Goal: Information Seeking & Learning: Learn about a topic

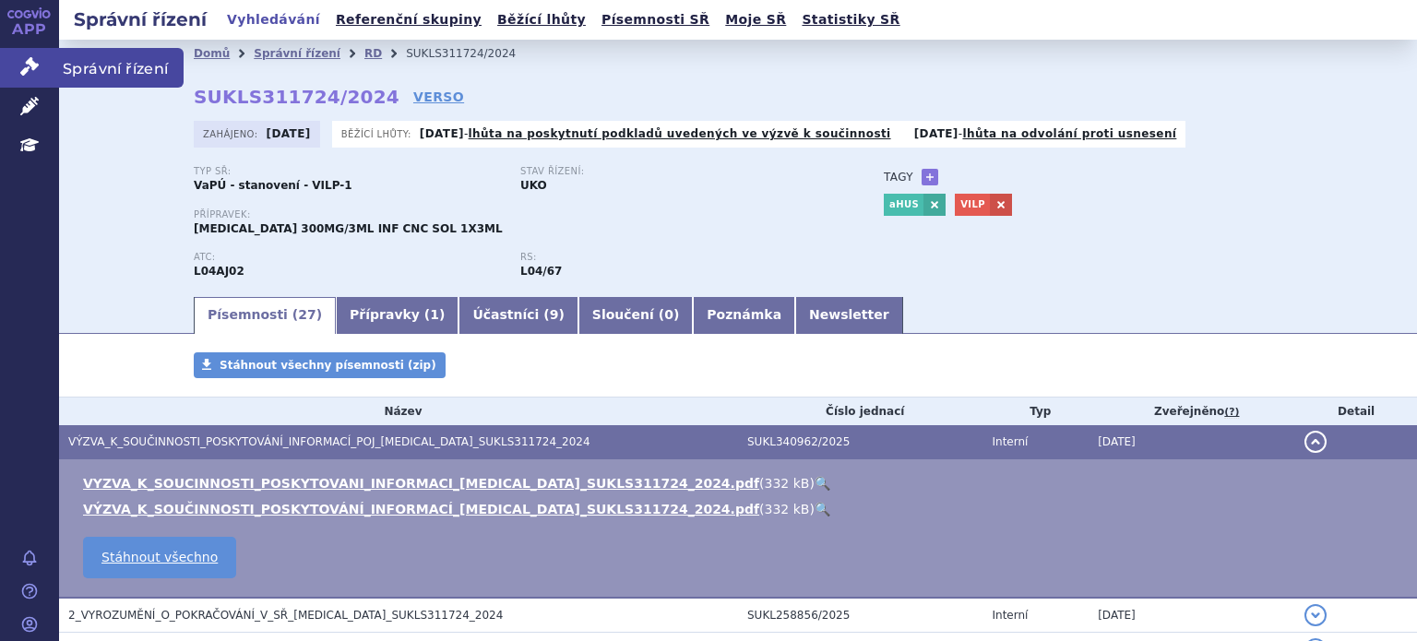
click at [18, 58] on link "Správní řízení" at bounding box center [29, 67] width 59 height 39
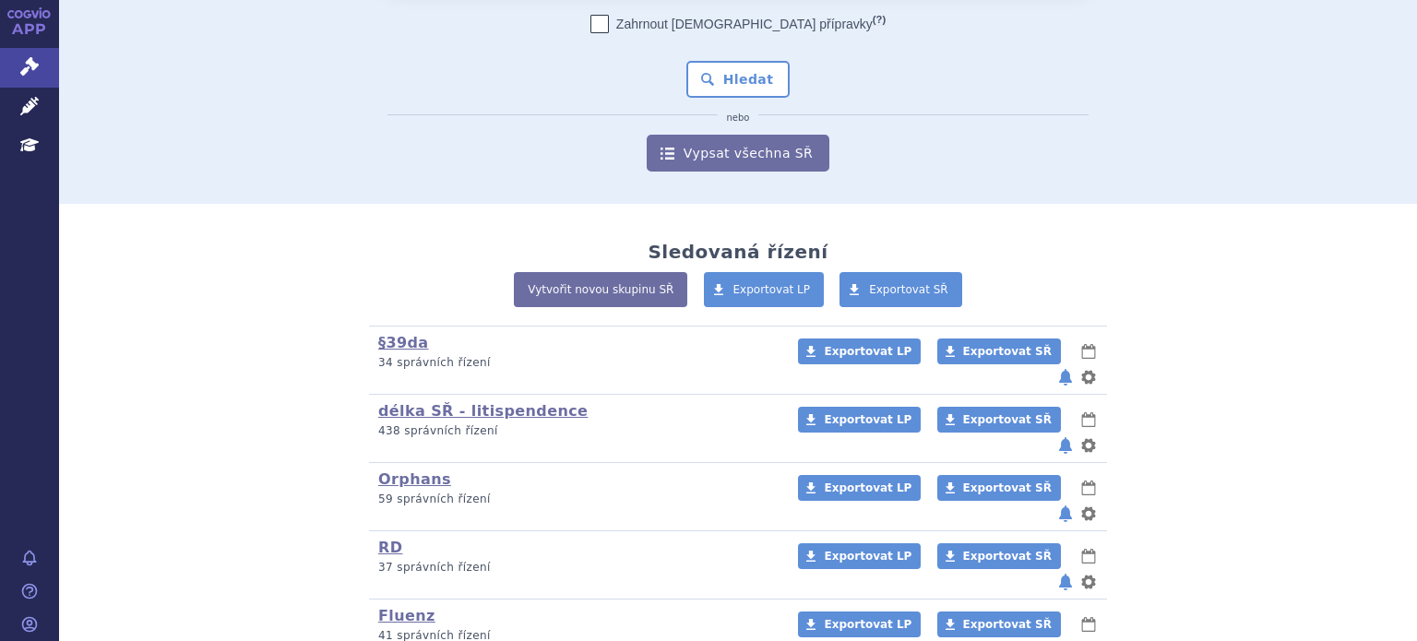
scroll to position [162, 0]
click at [378, 538] on link "RD" at bounding box center [390, 547] width 24 height 18
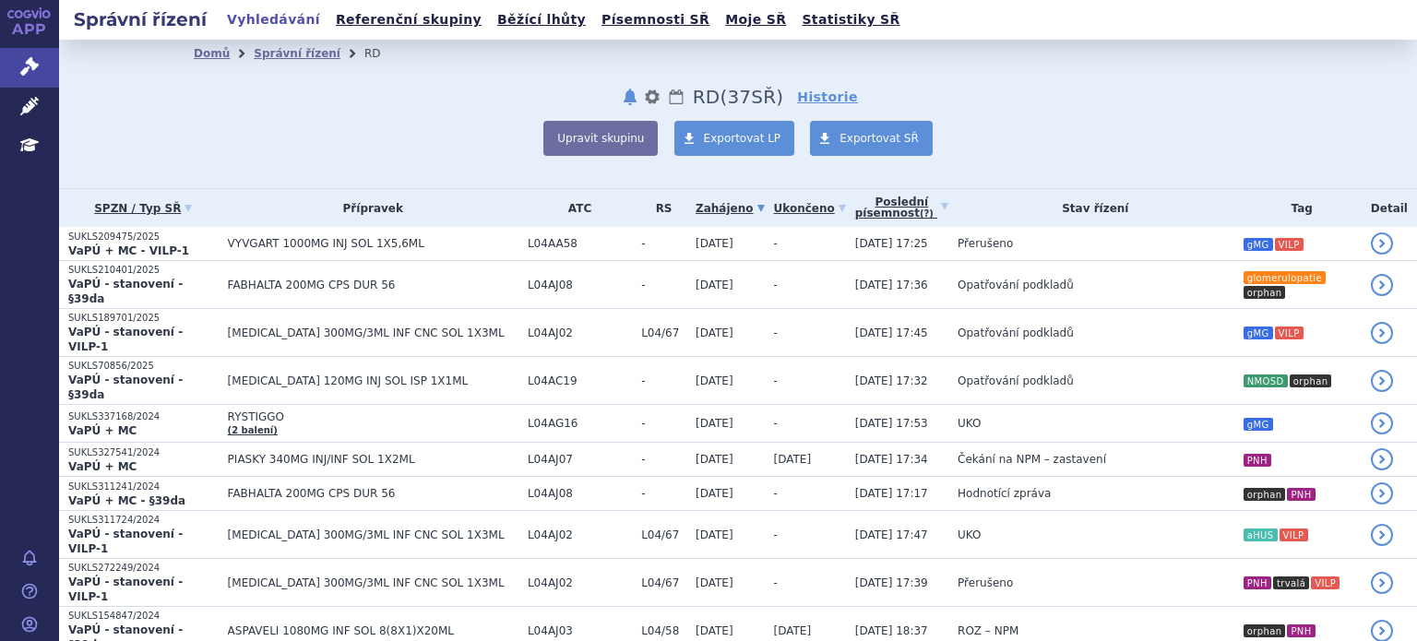
click at [376, 511] on td "[MEDICAL_DATA] 300MG/3ML INF CNC SOL 1X3ML" at bounding box center [369, 535] width 300 height 48
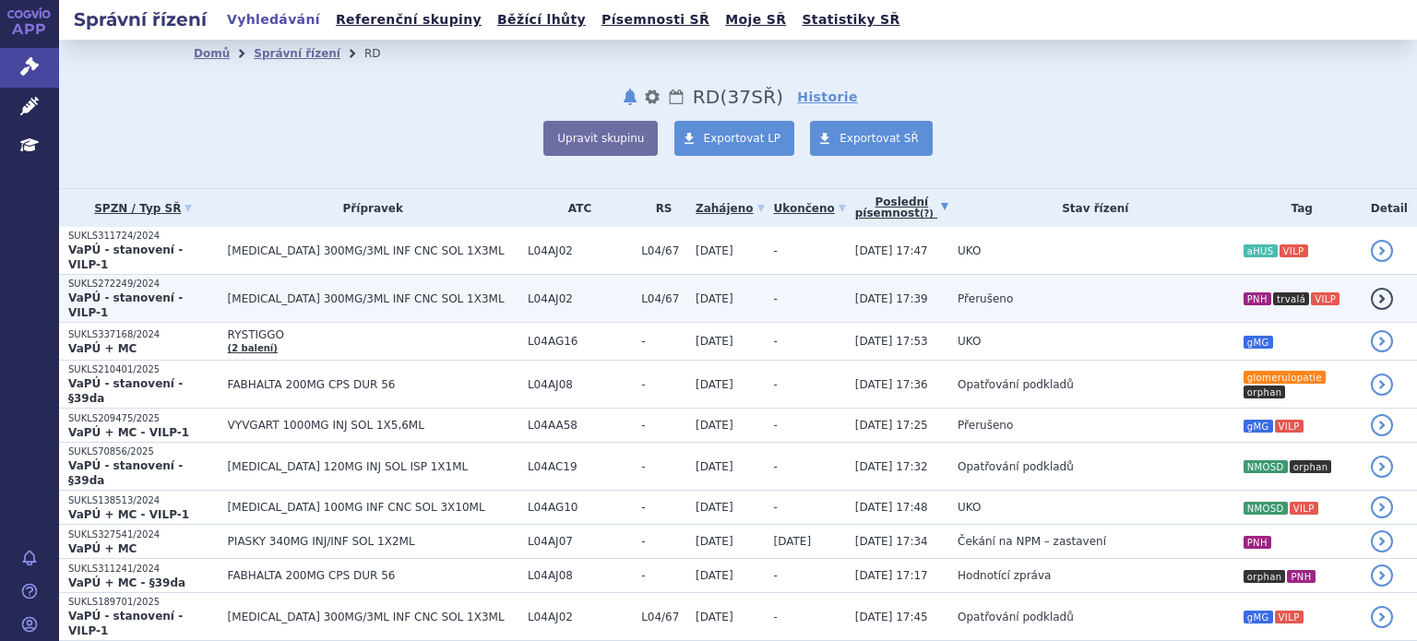
click at [869, 292] on span "26.08.2025 17:39" at bounding box center [891, 298] width 73 height 13
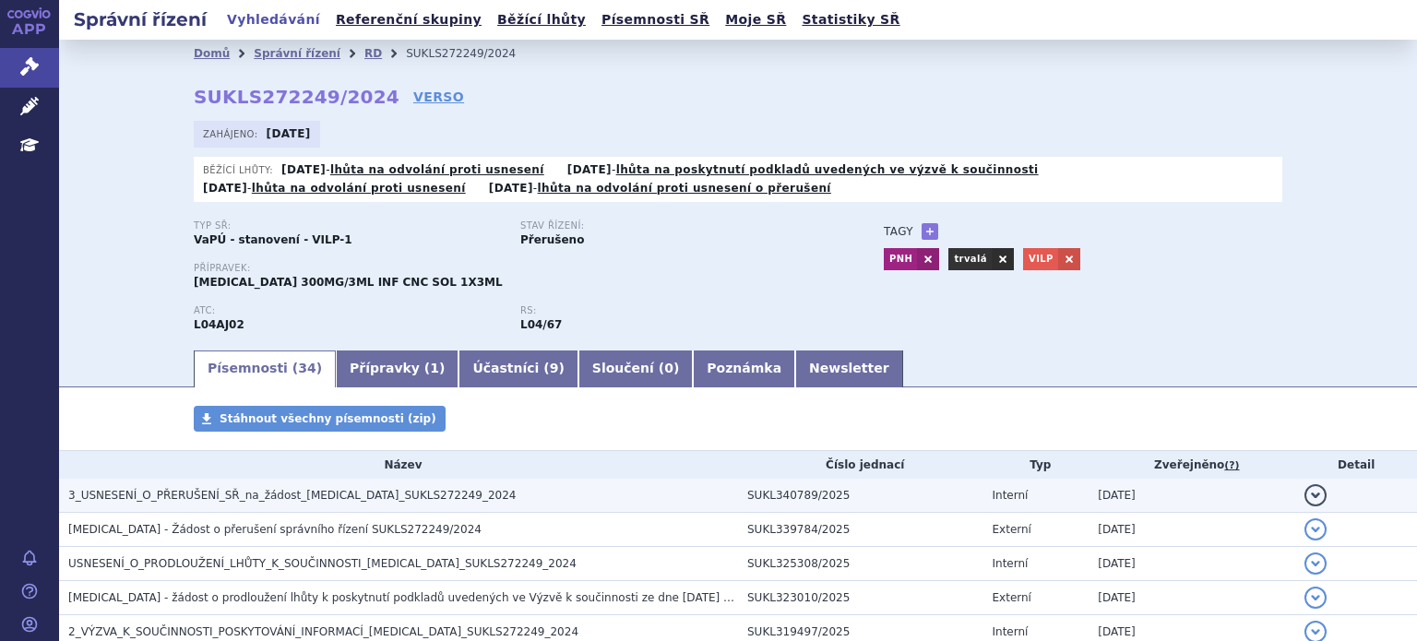
click at [199, 505] on h3 "3_USNESENÍ_O_PŘERUŠENÍ_SŘ_na_žádost_ULTOMIRIS_SUKLS272249_2024" at bounding box center [403, 495] width 670 height 18
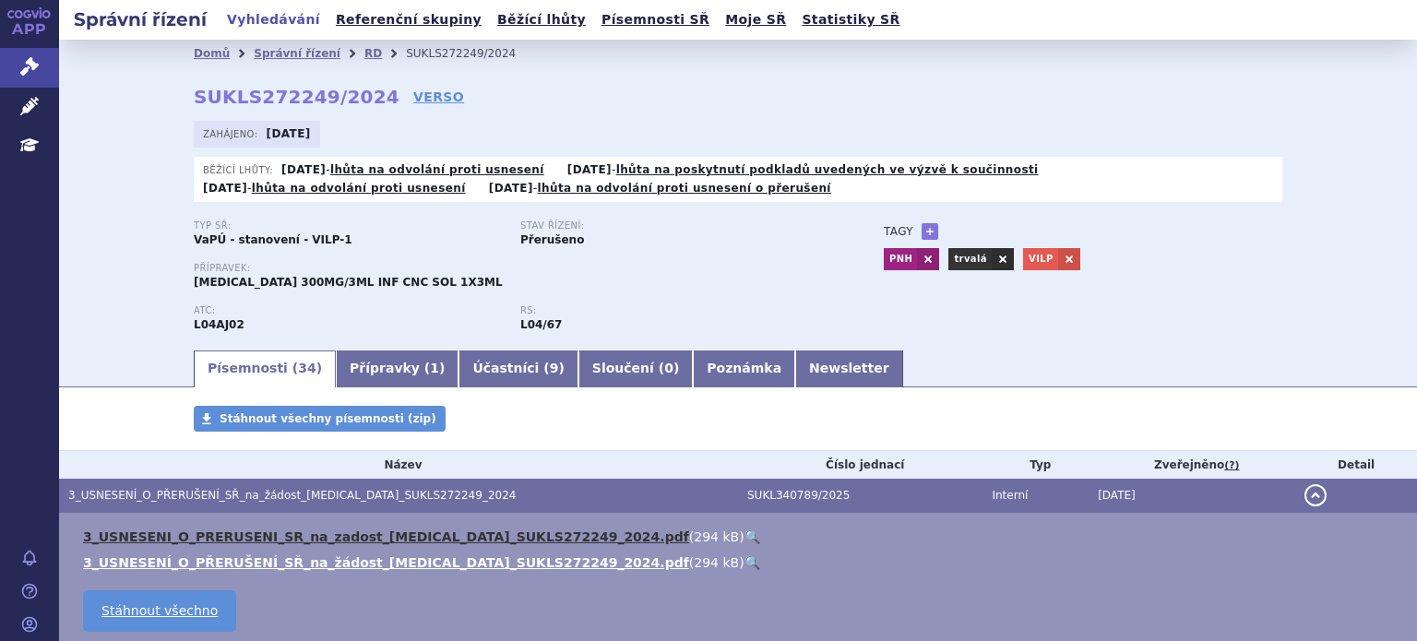
click at [374, 541] on link "3_USNESENI_O_PRERUSENI_SR_na_zadost_ULTOMIRIS_SUKLS272249_2024.pdf" at bounding box center [386, 536] width 606 height 15
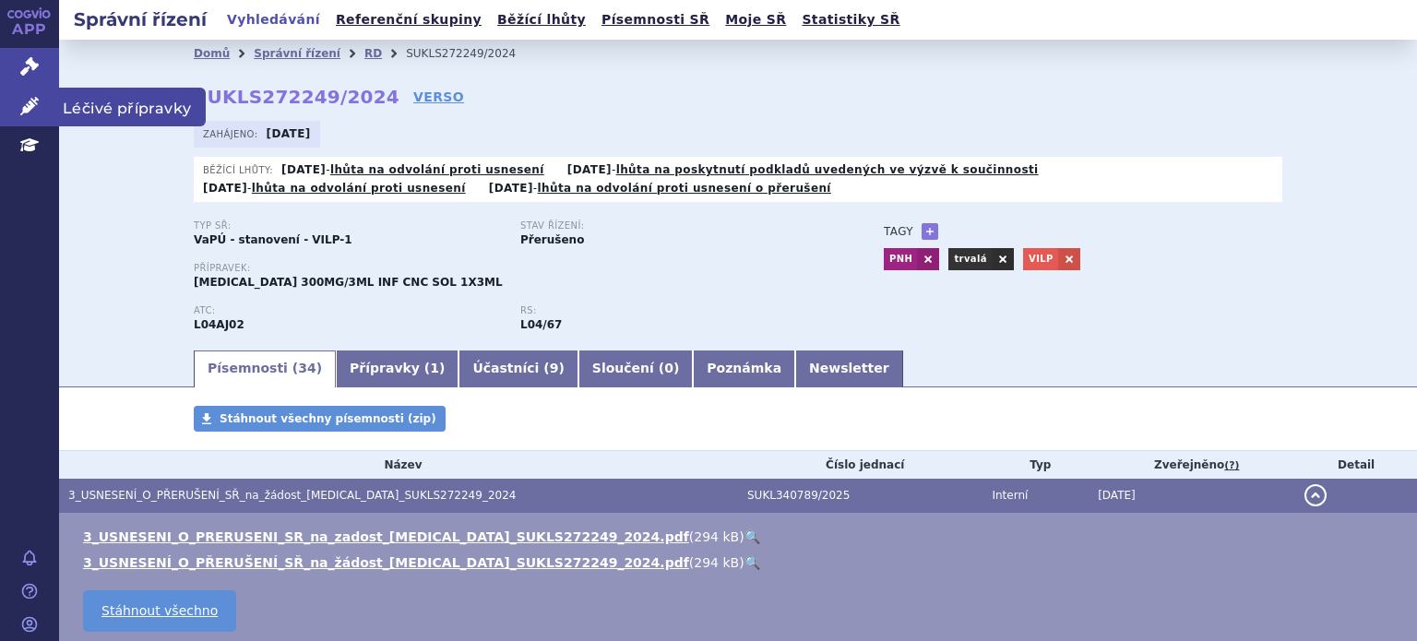
click at [30, 107] on icon at bounding box center [29, 106] width 18 height 18
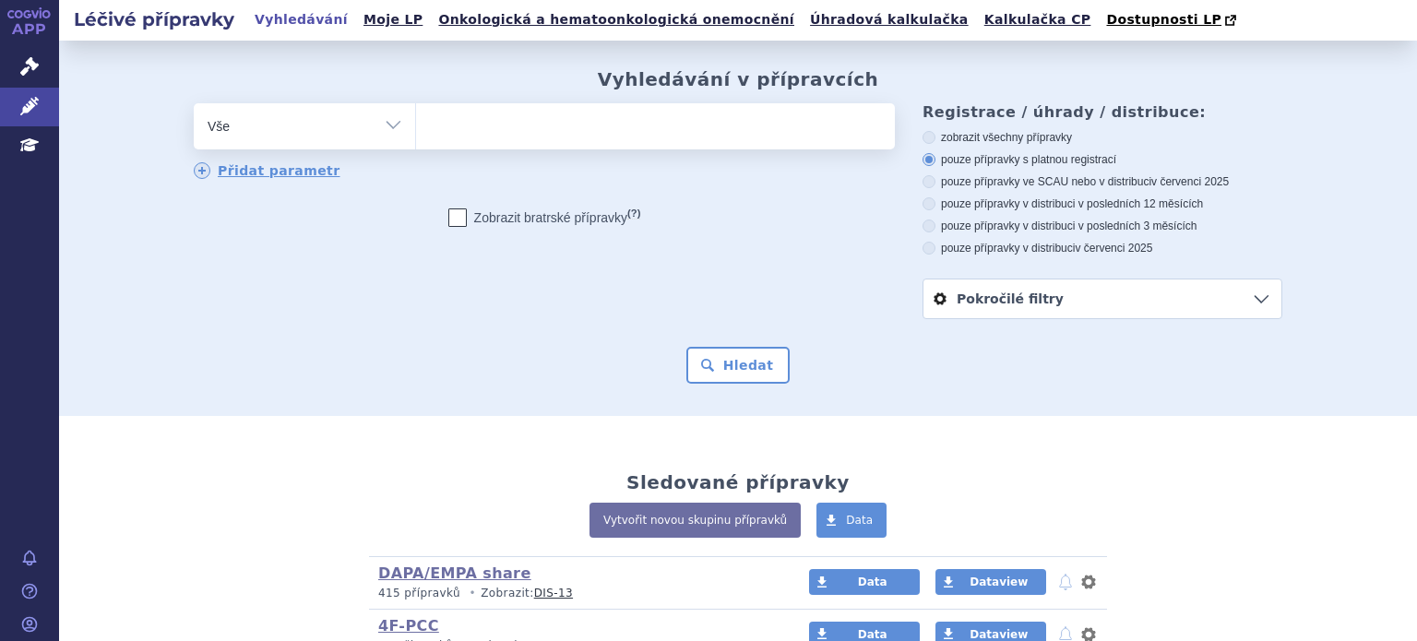
click at [437, 125] on ul at bounding box center [655, 122] width 479 height 39
click at [416, 125] on select at bounding box center [415, 125] width 1 height 46
type input "ko"
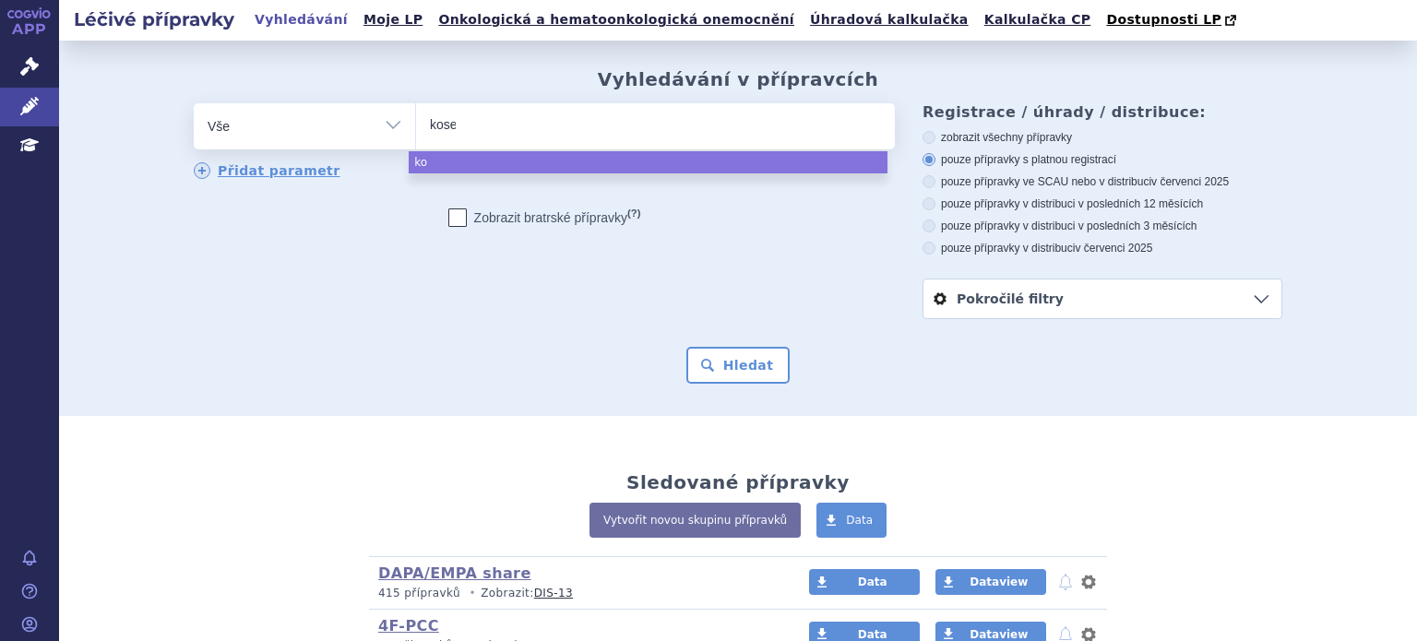
type input "kosel"
type input "koselug"
type input "koselugo"
select select "koselugo"
click at [459, 175] on div "Přidat parametr" at bounding box center [544, 171] width 701 height 18
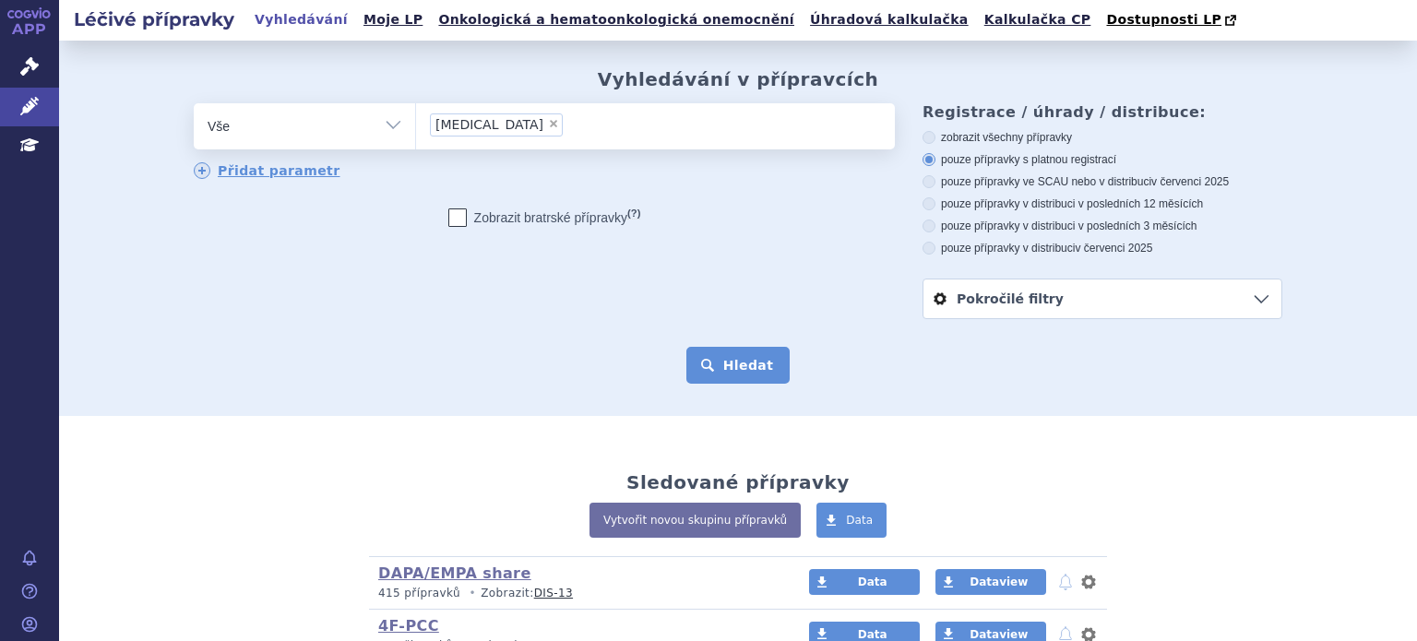
click at [723, 368] on button "Hledat" at bounding box center [738, 365] width 104 height 37
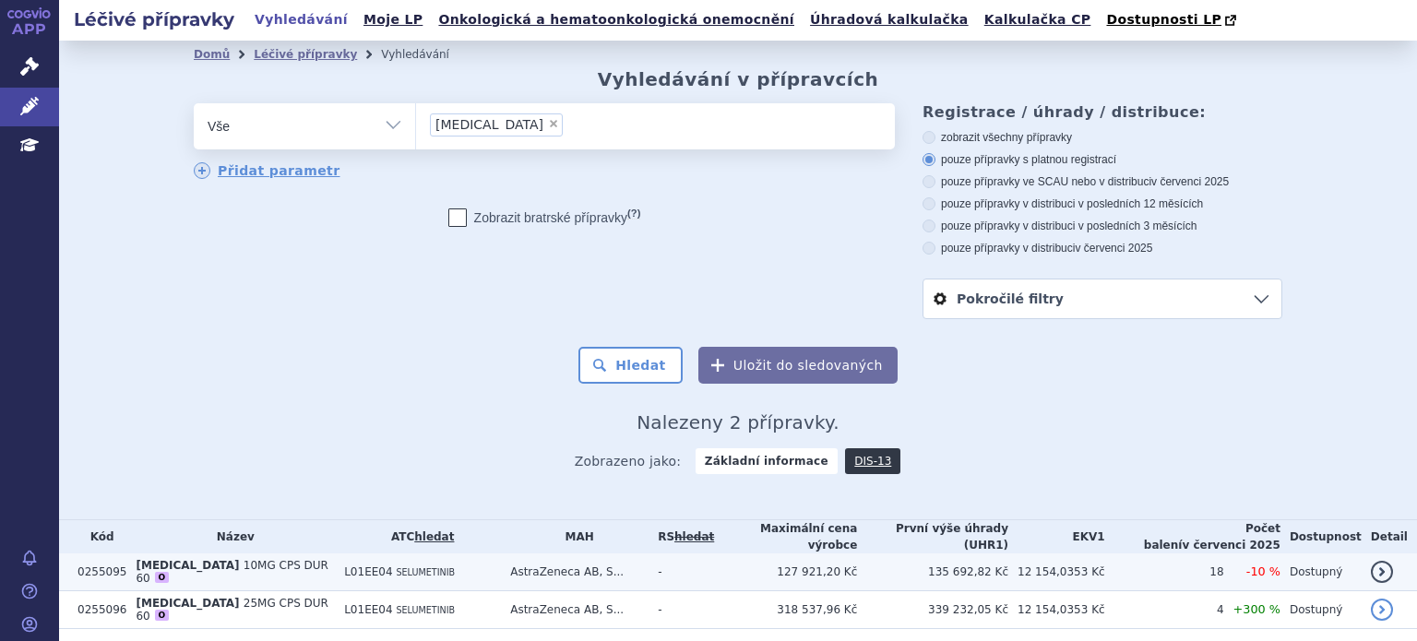
scroll to position [49, 0]
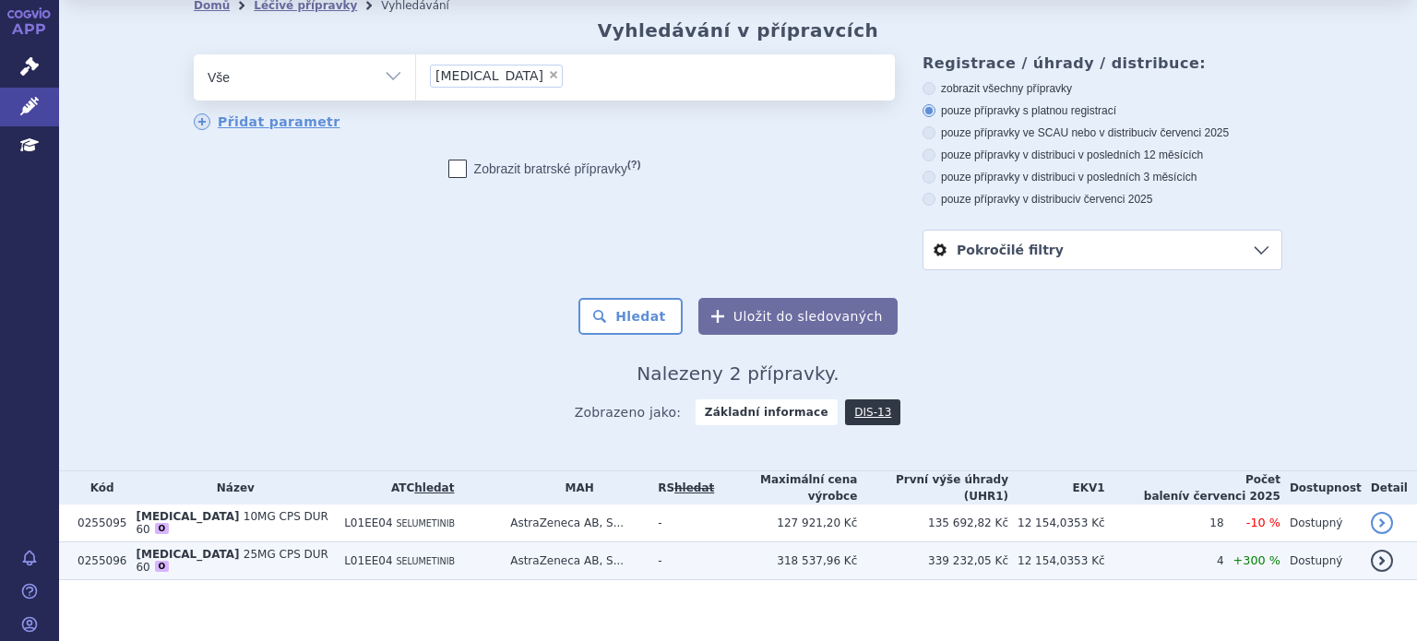
click at [196, 548] on span "25MG CPS DUR 60" at bounding box center [232, 561] width 192 height 26
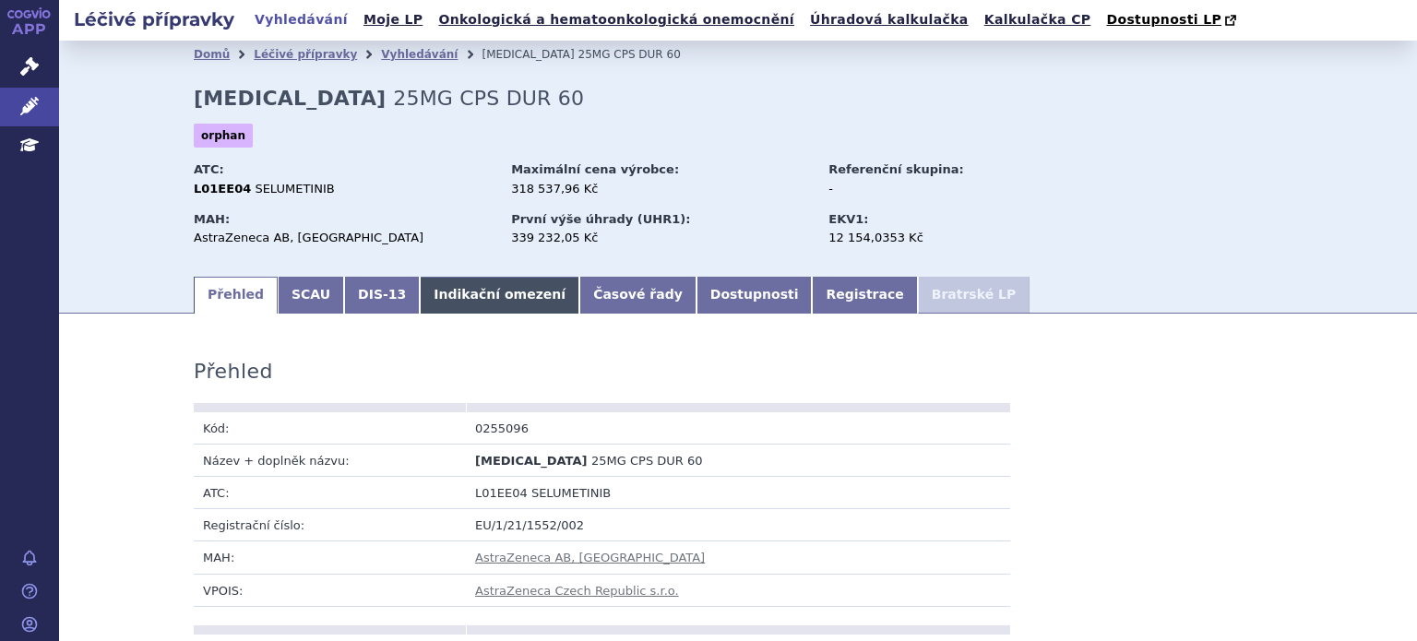
click at [443, 295] on link "Indikační omezení" at bounding box center [500, 295] width 160 height 37
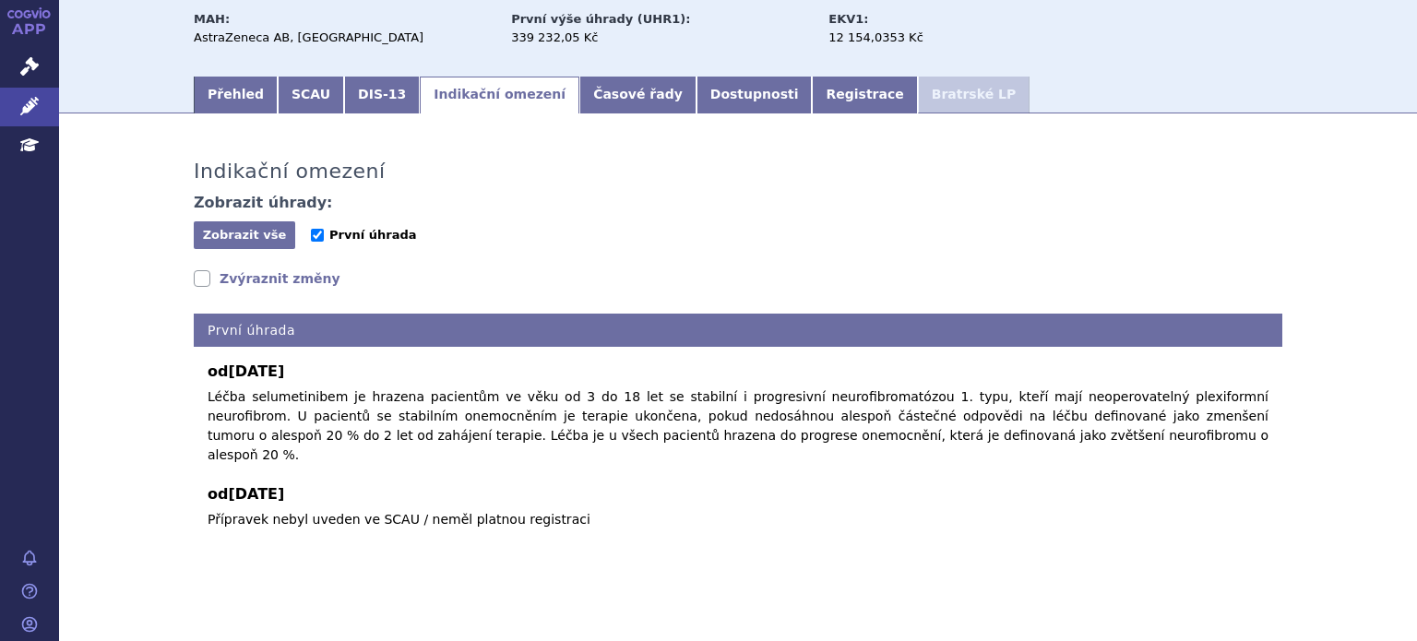
scroll to position [199, 0]
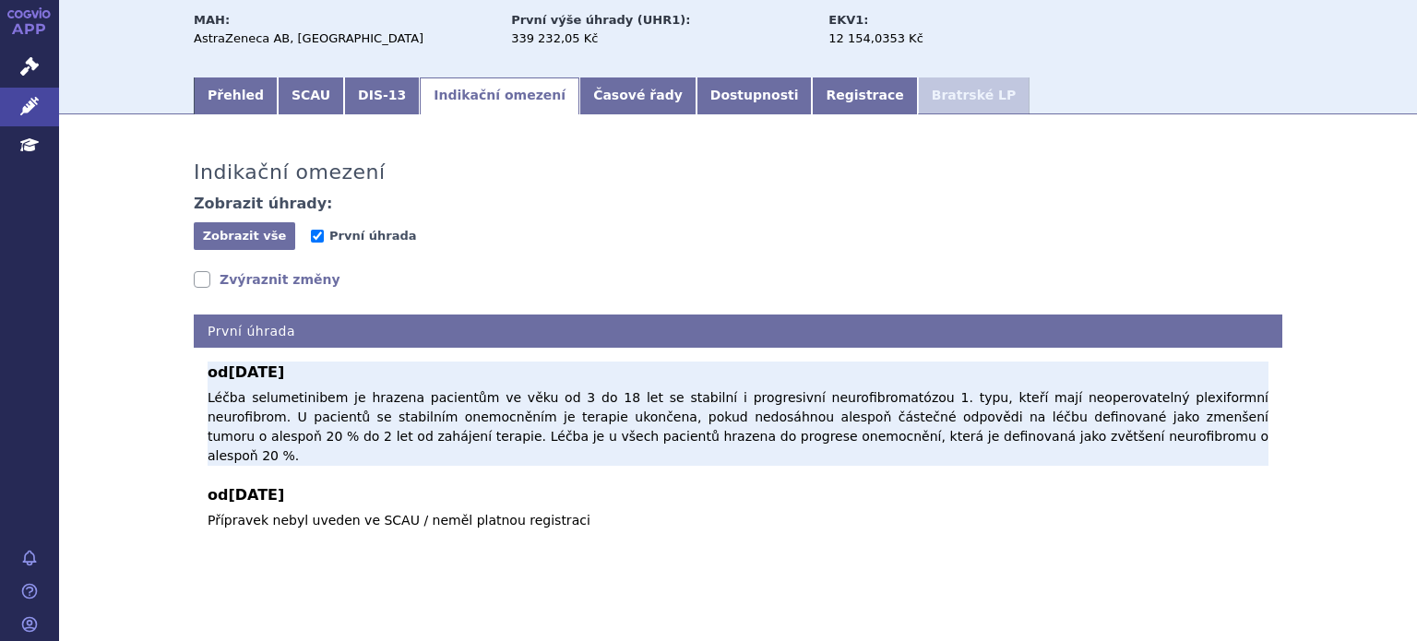
click at [314, 425] on p "Léčba selumetinibem je hrazena pacientům ve věku od 3 do 18 let se stabilní i p…" at bounding box center [738, 426] width 1061 height 77
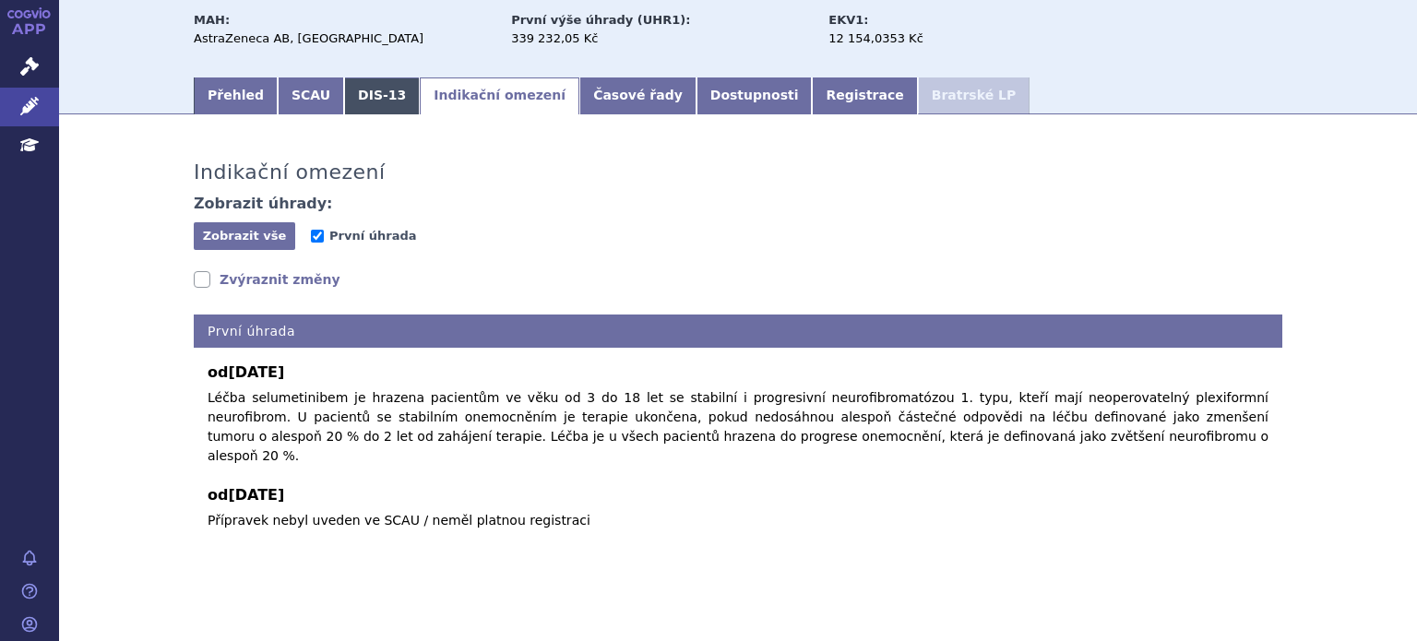
click at [354, 112] on link "DIS-13" at bounding box center [382, 95] width 76 height 37
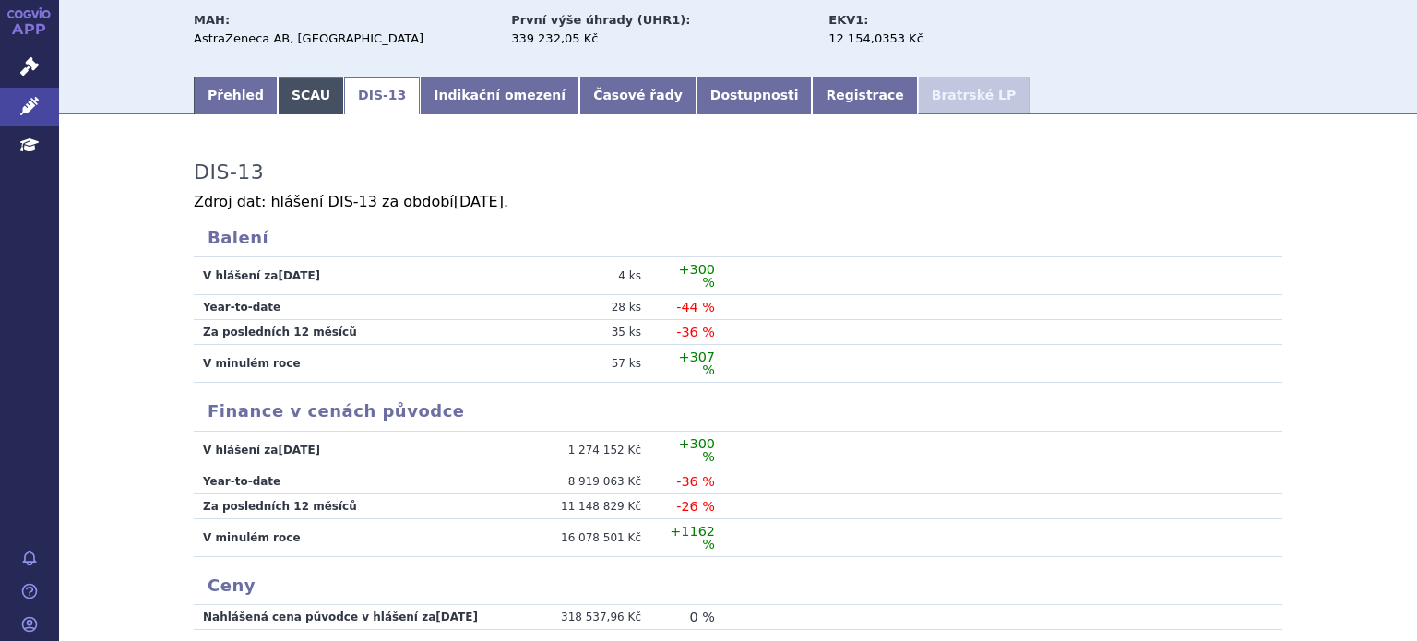
click at [302, 107] on link "SCAU" at bounding box center [311, 95] width 66 height 37
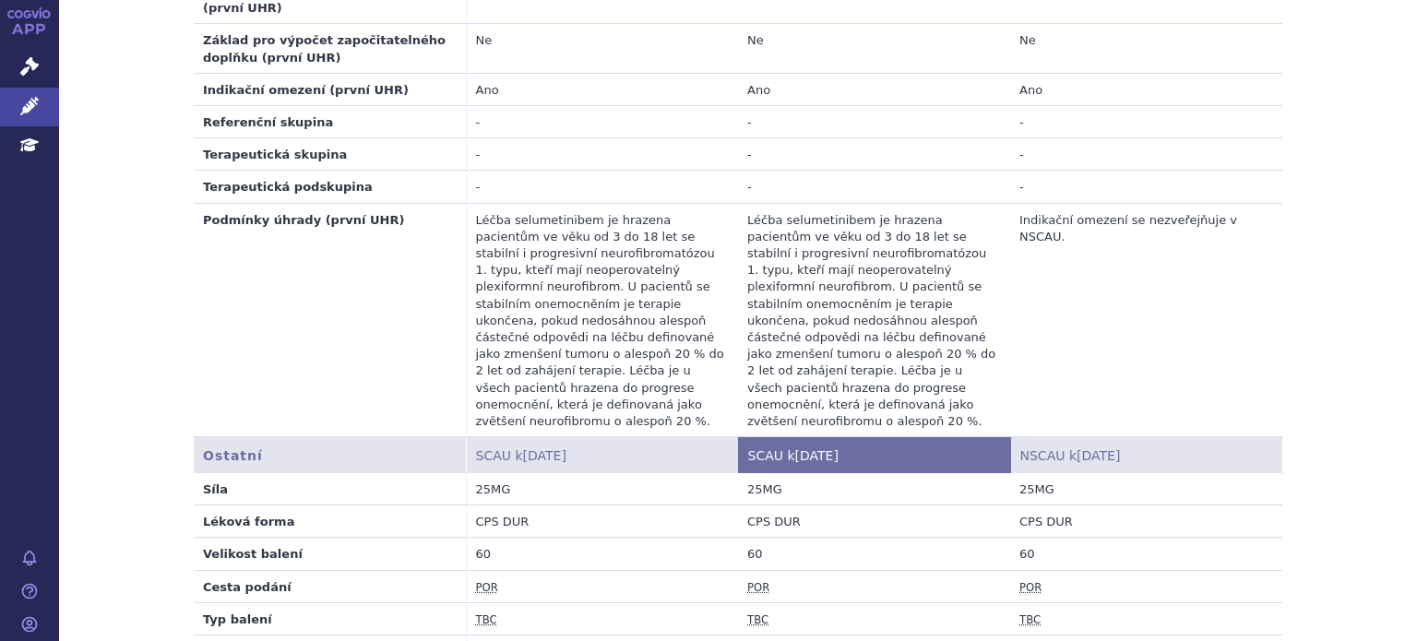
scroll to position [1252, 0]
drag, startPoint x: 531, startPoint y: 285, endPoint x: 675, endPoint y: 279, distance: 144.0
click at [675, 279] on td "Léčba selumetinibem je hrazena pacientům ve věku od 3 do 18 let se stabilní i p…" at bounding box center [602, 321] width 272 height 234
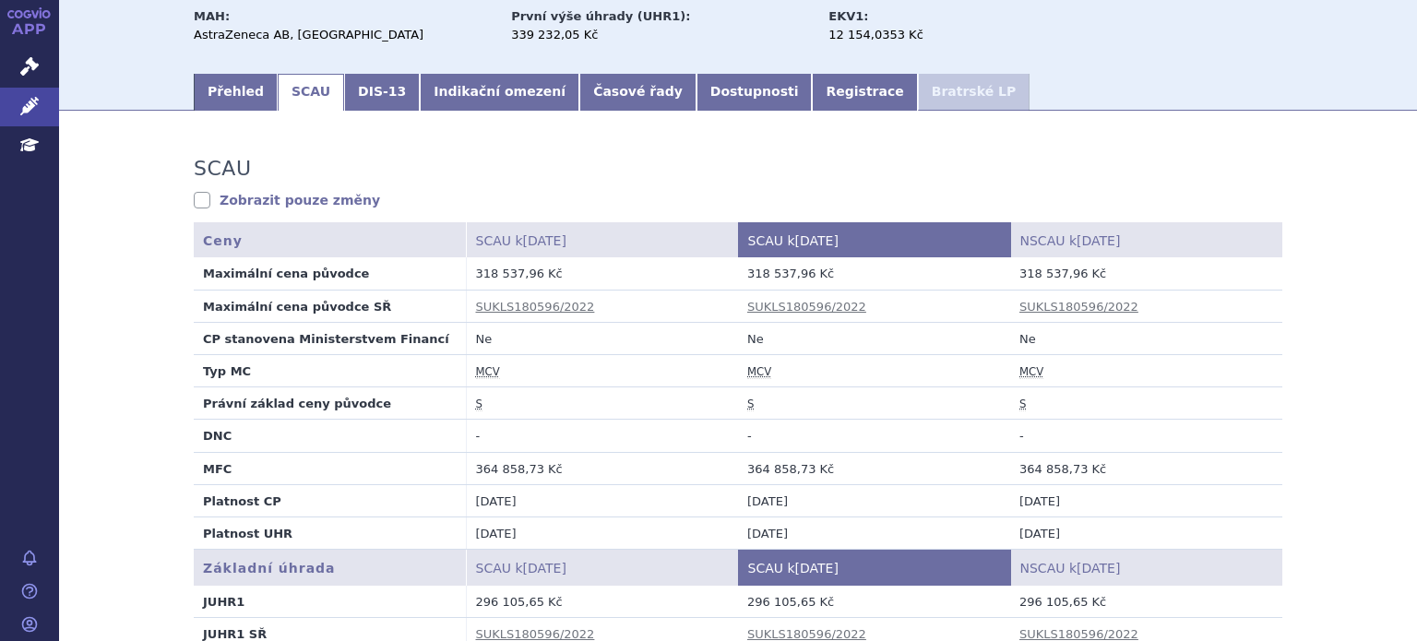
scroll to position [196, 0]
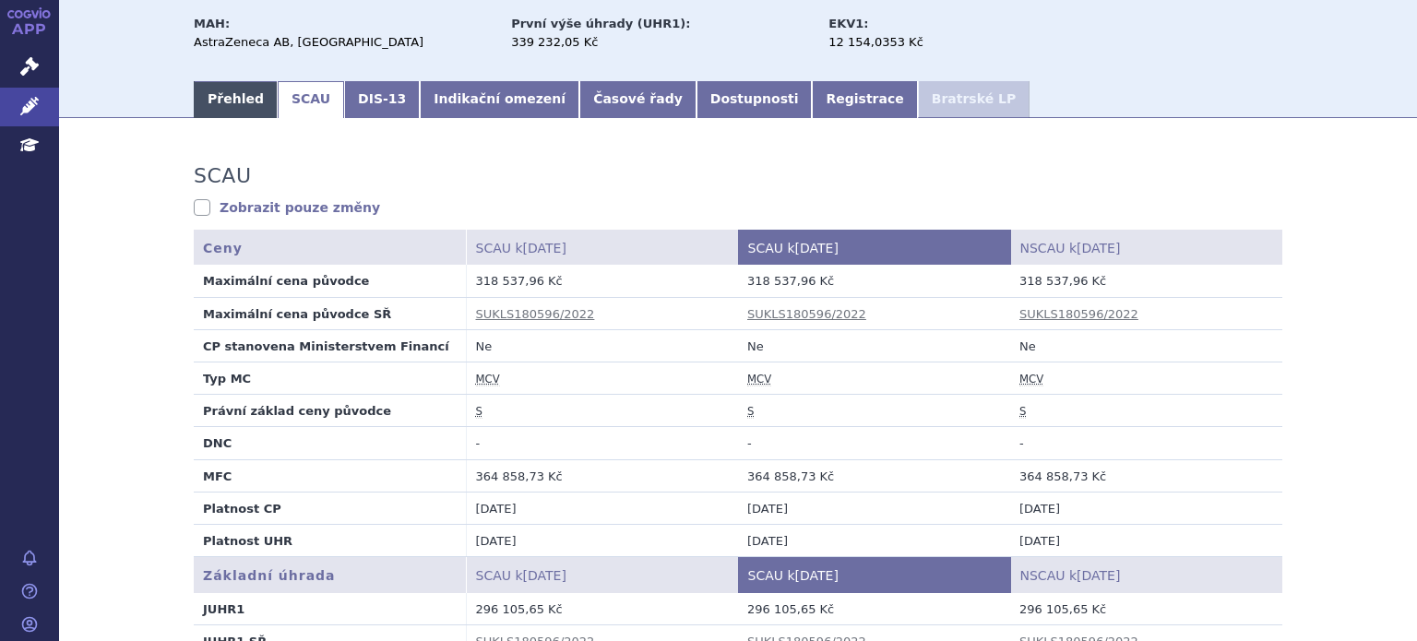
click at [234, 111] on link "Přehled" at bounding box center [236, 99] width 84 height 37
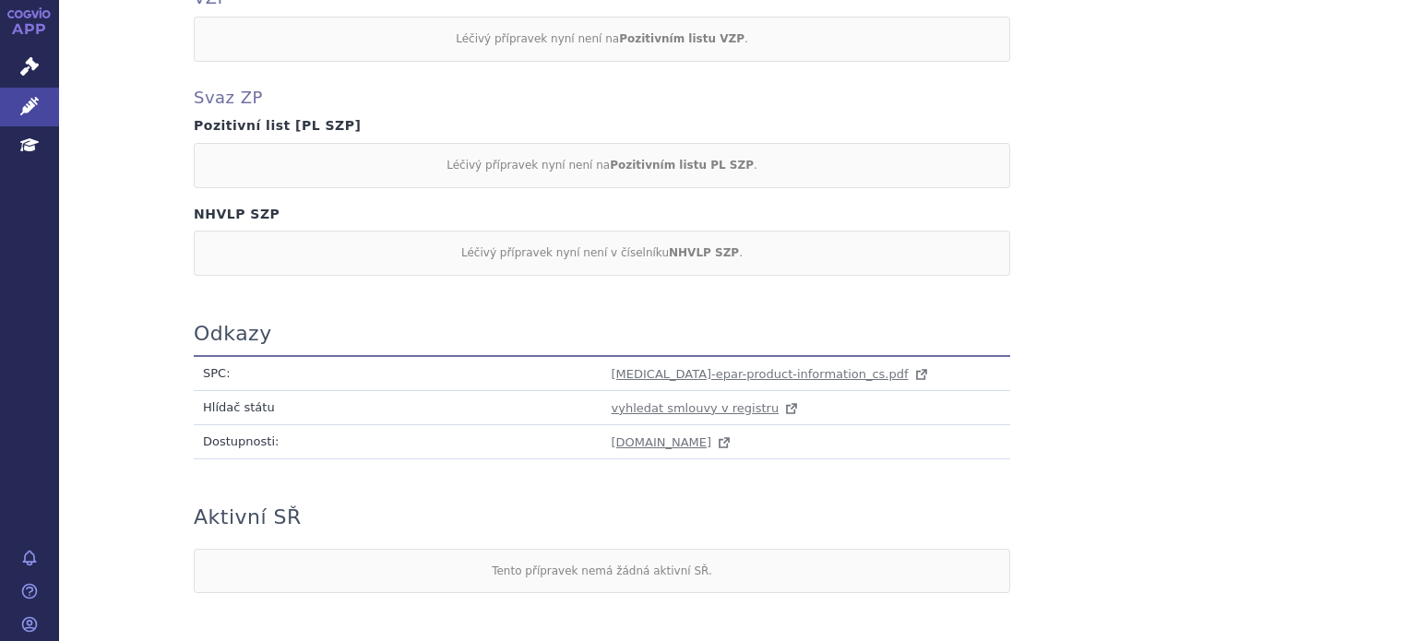
scroll to position [1727, 0]
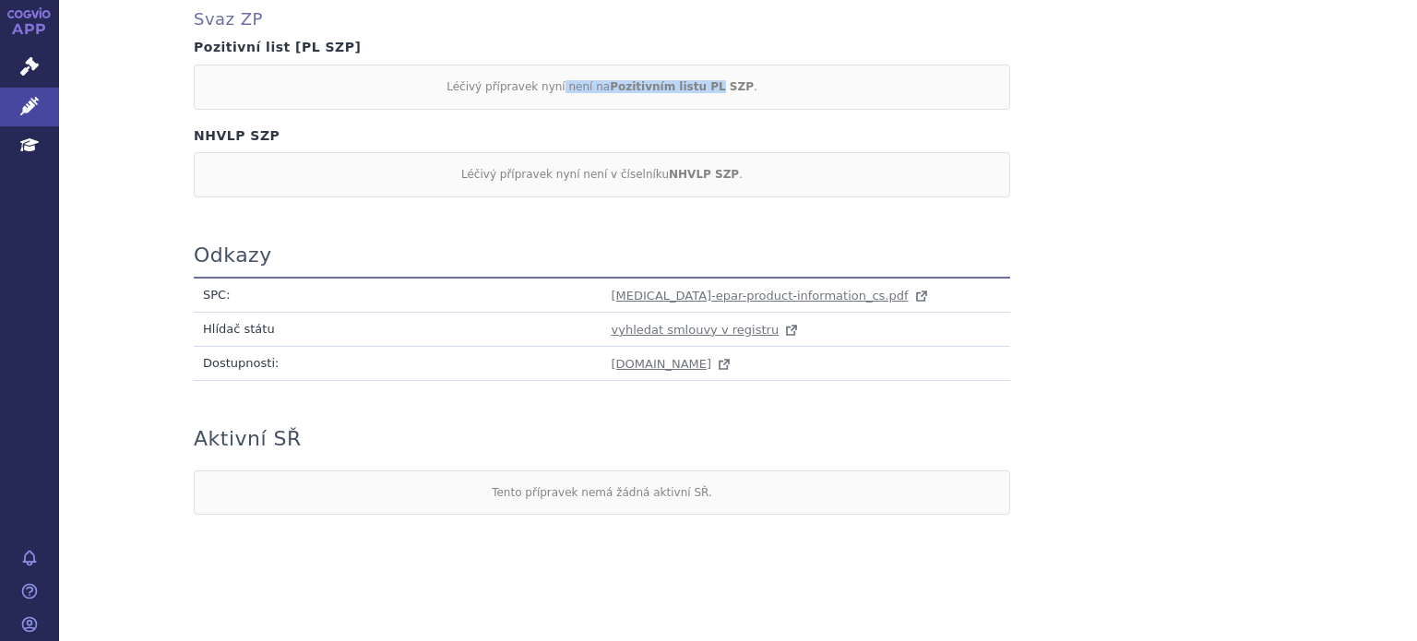
drag, startPoint x: 563, startPoint y: 85, endPoint x: 701, endPoint y: 83, distance: 138.4
click at [701, 83] on div "Léčivý přípravek nyní není na Pozitivním listu PL SZP ." at bounding box center [602, 87] width 816 height 44
click at [701, 83] on strong "Pozitivním listu PL SZP" at bounding box center [682, 86] width 144 height 13
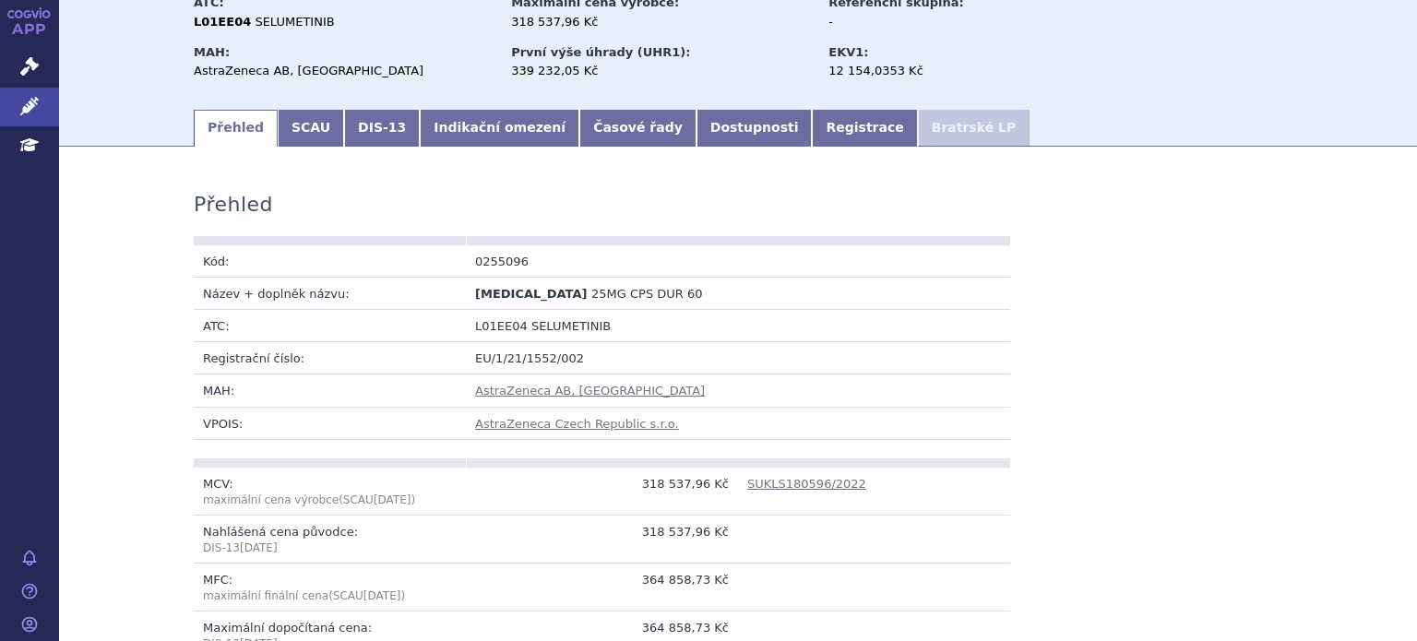
scroll to position [0, 0]
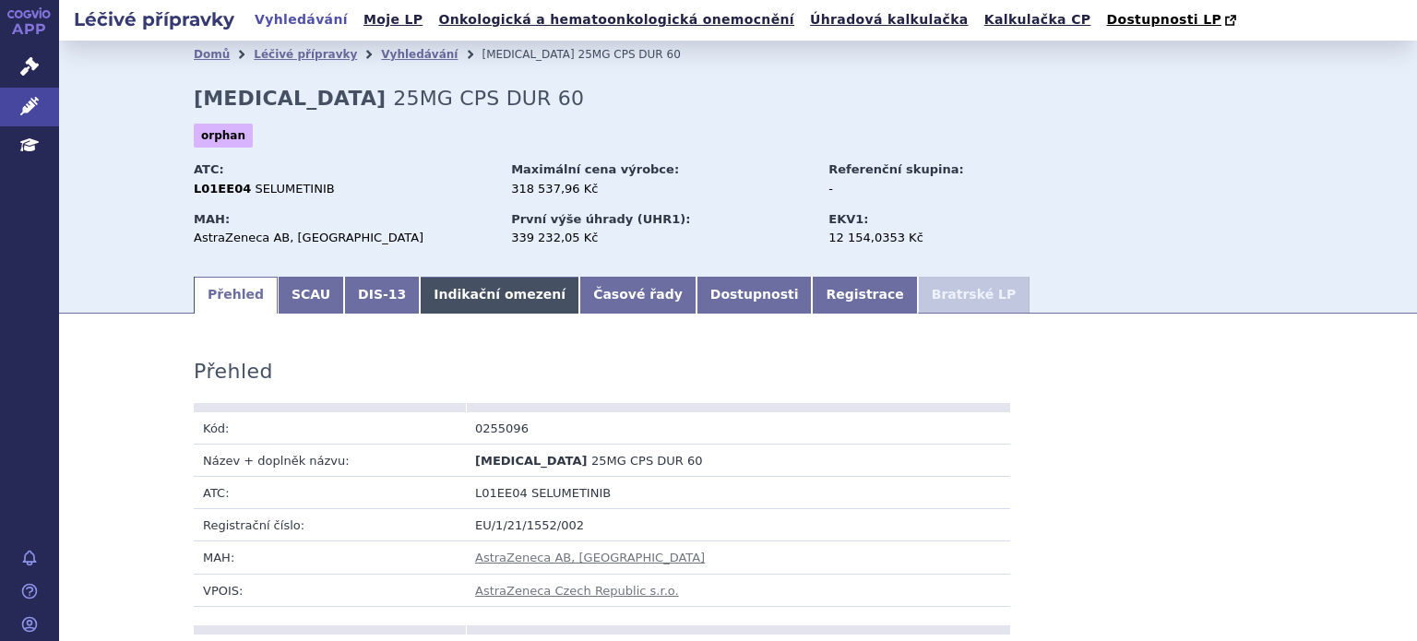
click at [438, 301] on link "Indikační omezení" at bounding box center [500, 295] width 160 height 37
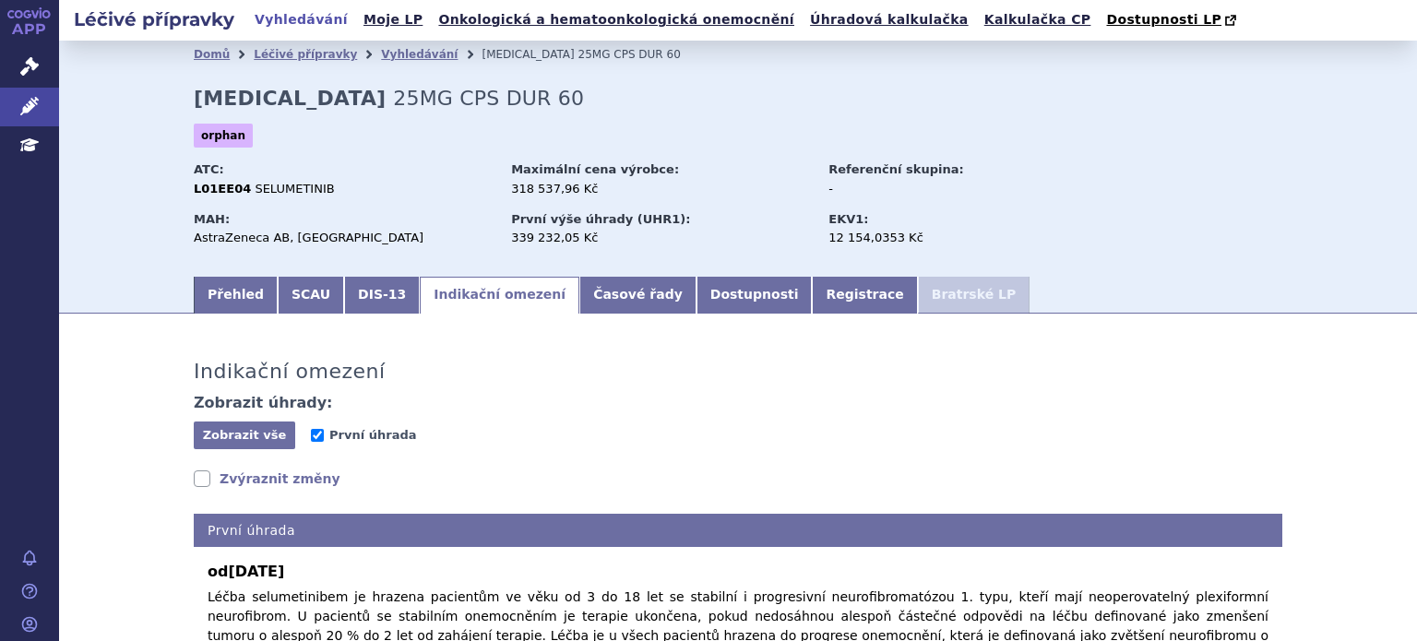
scroll to position [200, 0]
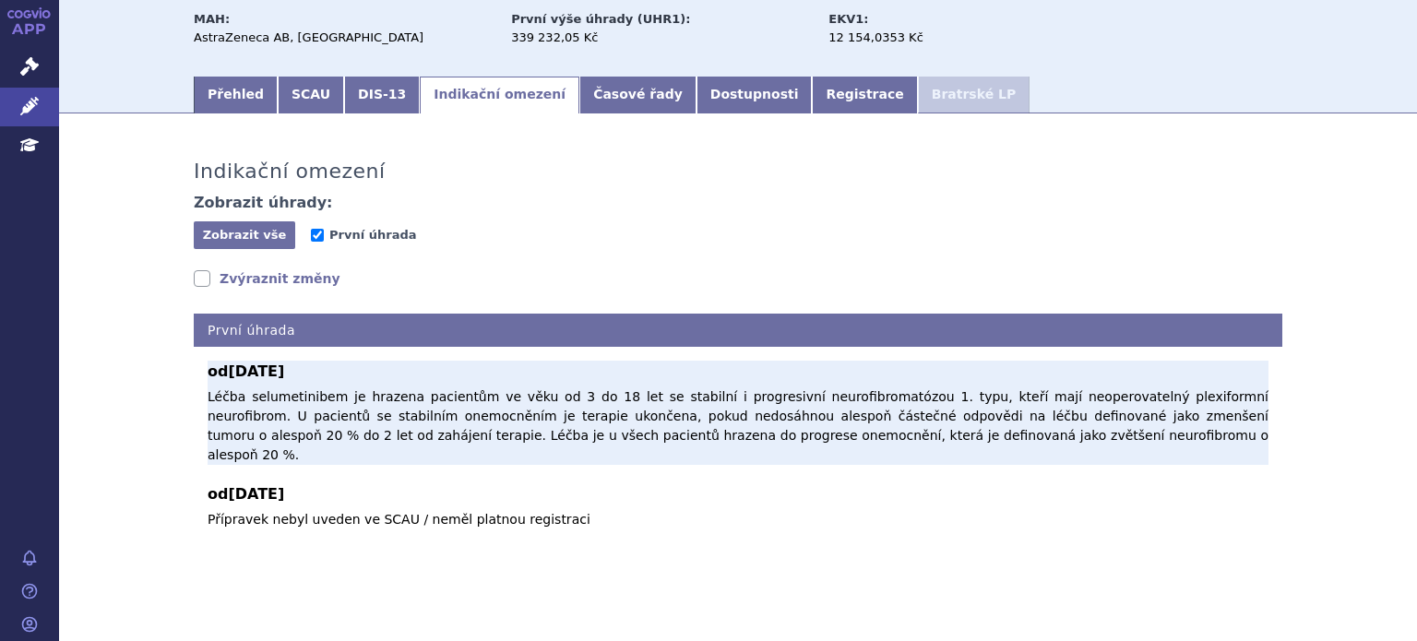
click at [309, 416] on p "Léčba selumetinibem je hrazena pacientům ve věku od 3 do 18 let se stabilní i p…" at bounding box center [738, 425] width 1061 height 77
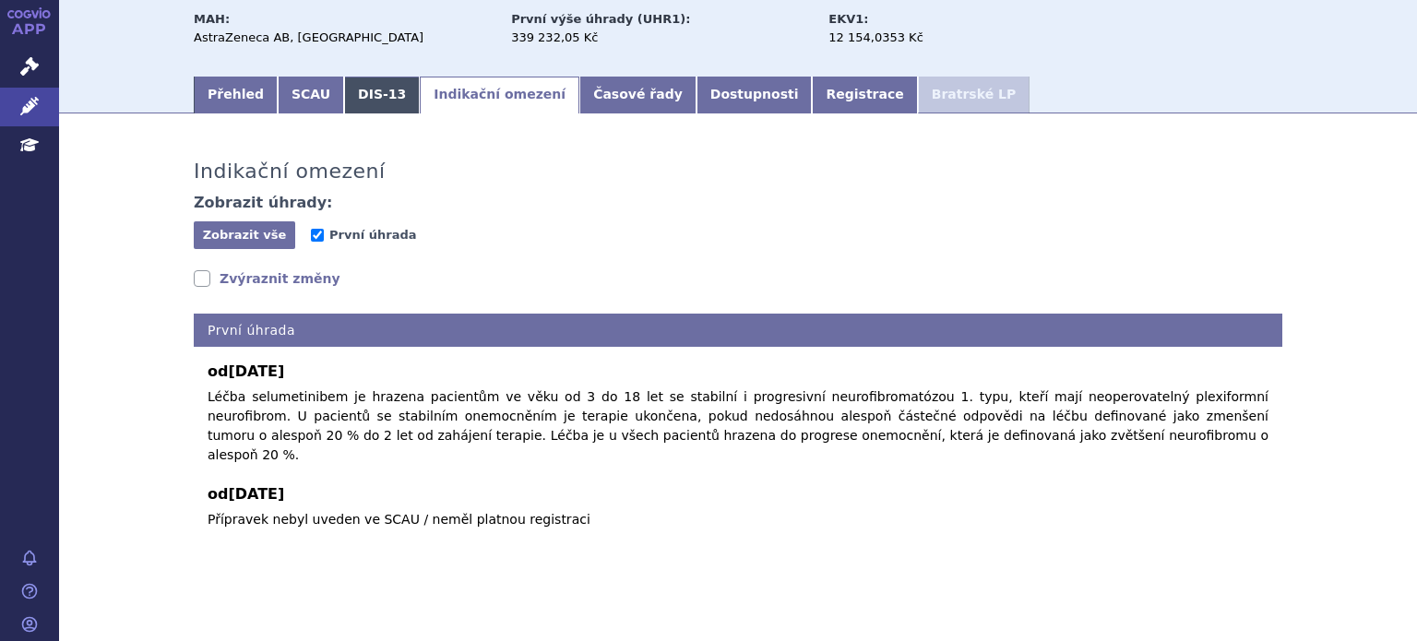
click at [344, 96] on link "DIS-13" at bounding box center [382, 95] width 76 height 37
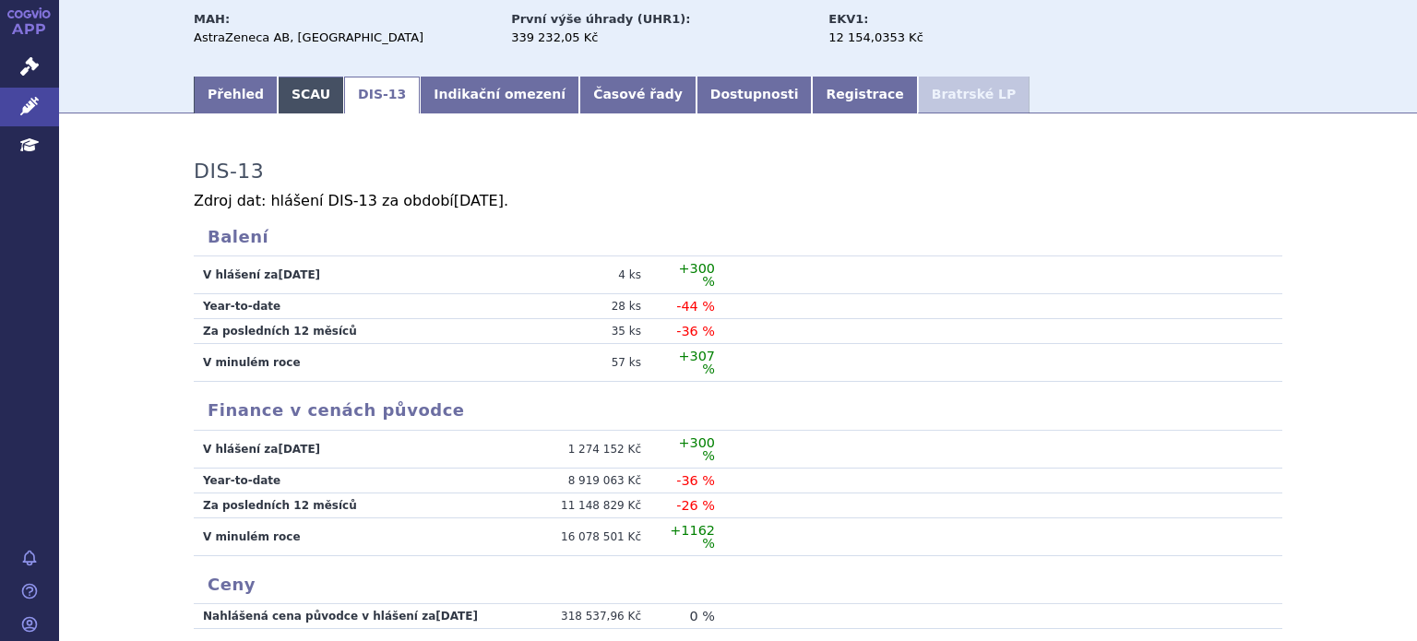
click at [287, 110] on link "SCAU" at bounding box center [311, 95] width 66 height 37
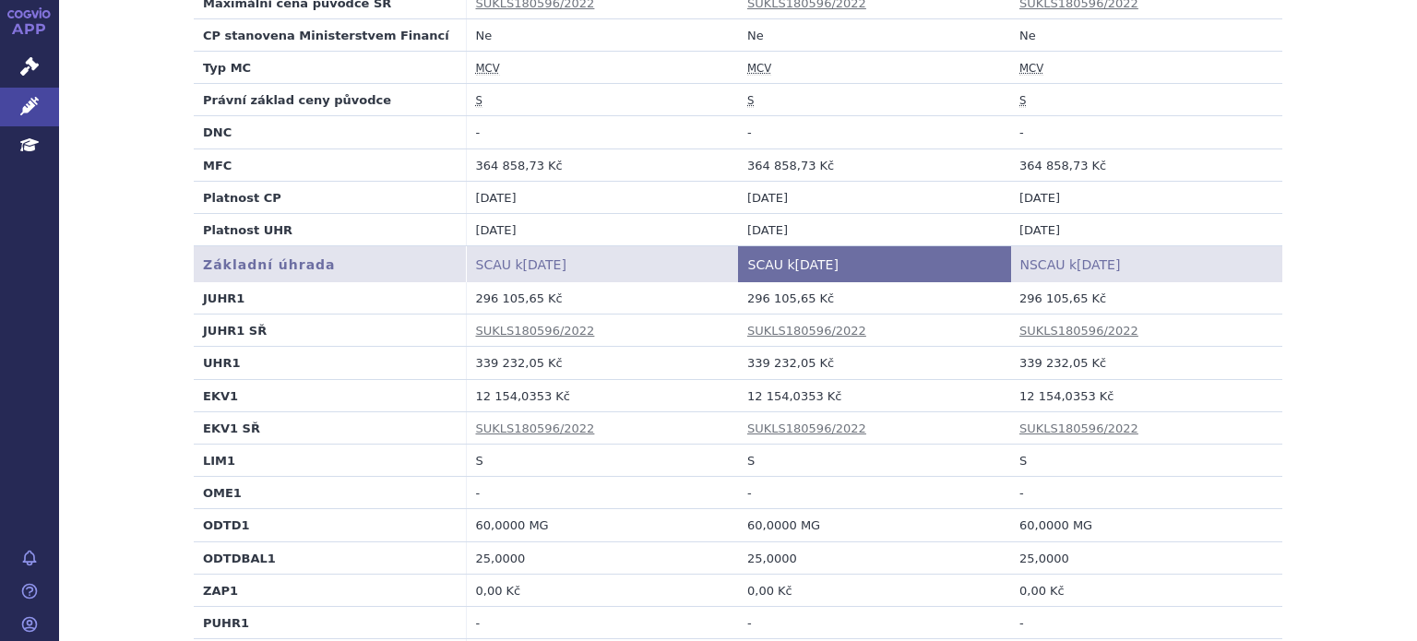
scroll to position [531, 0]
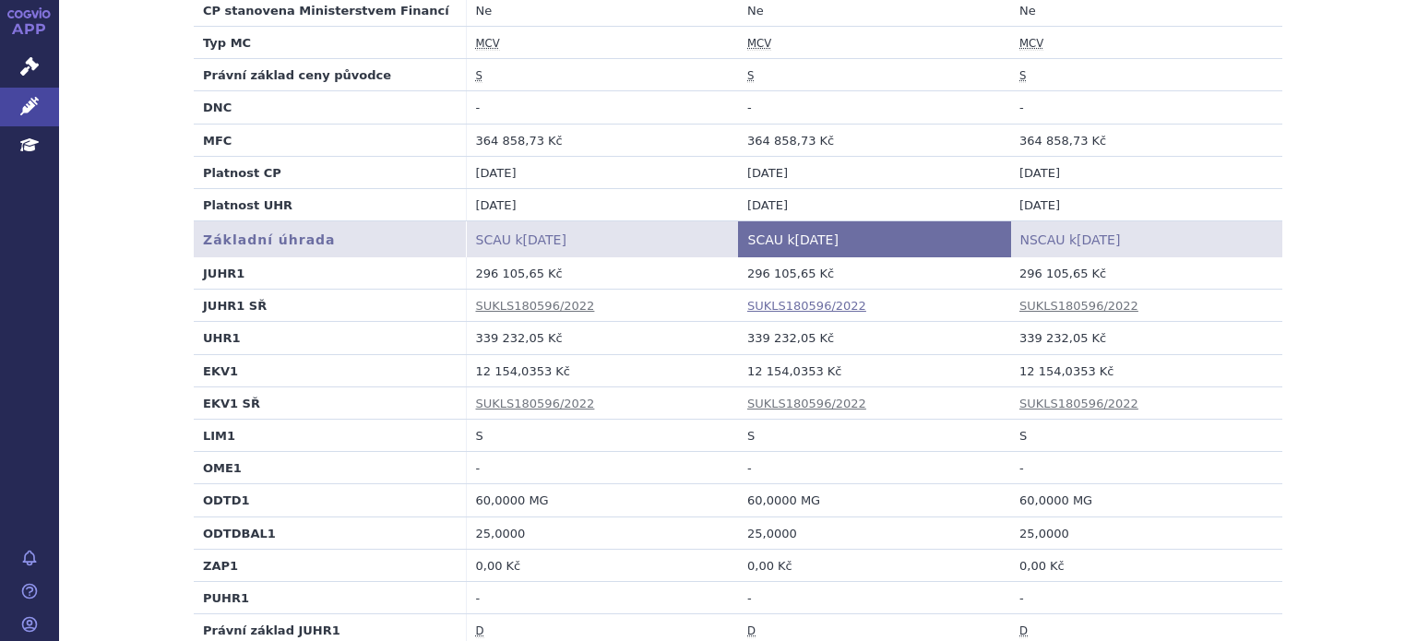
click at [799, 313] on link "SUKLS180596/2022" at bounding box center [806, 306] width 119 height 14
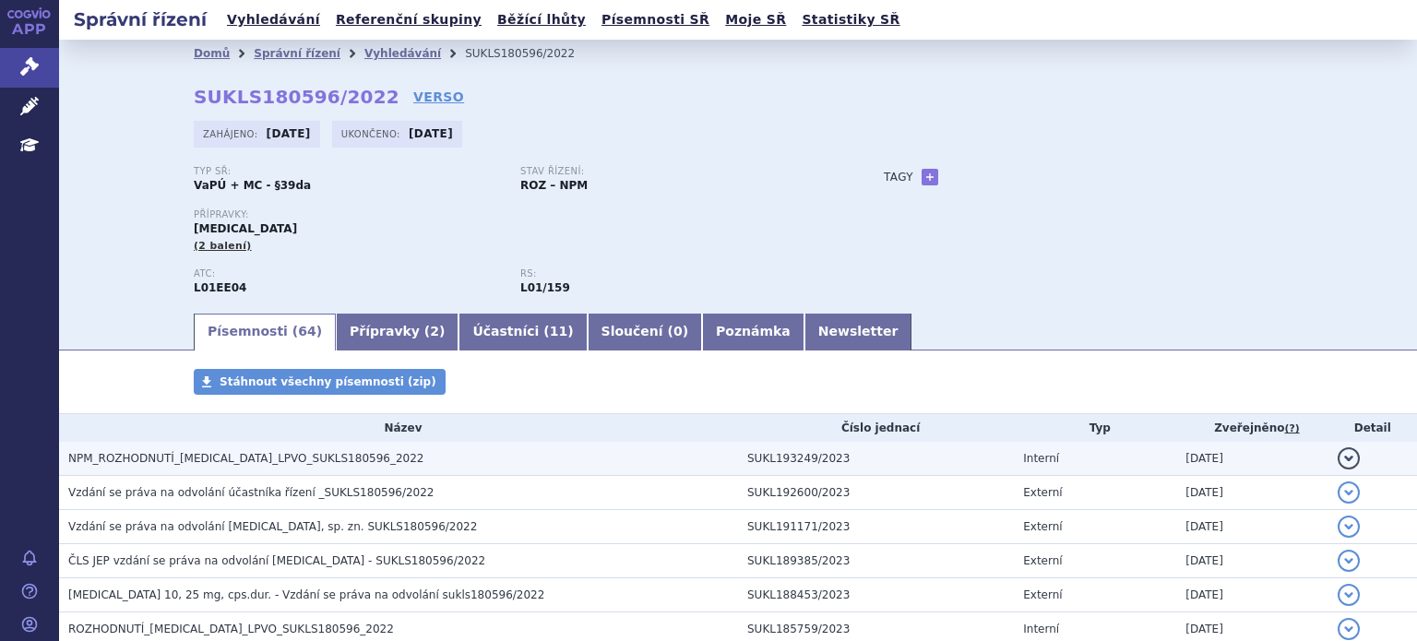
scroll to position [95, 0]
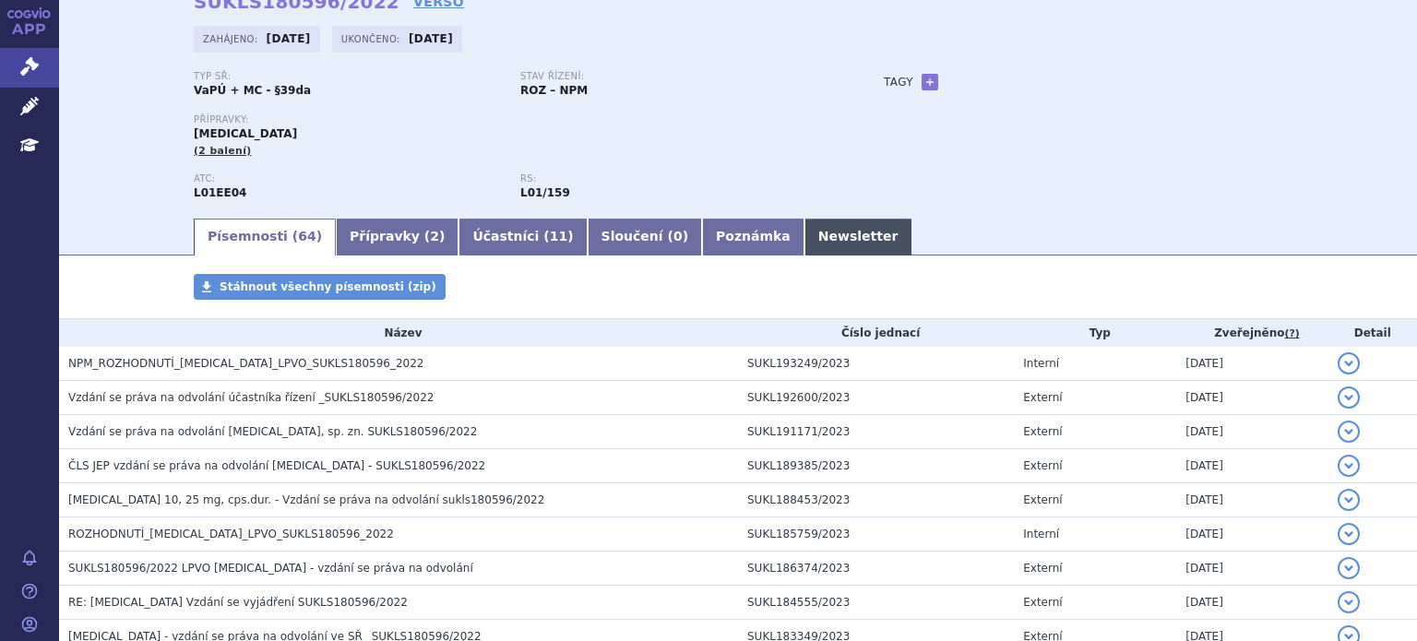
click at [804, 255] on link "Newsletter" at bounding box center [858, 237] width 108 height 37
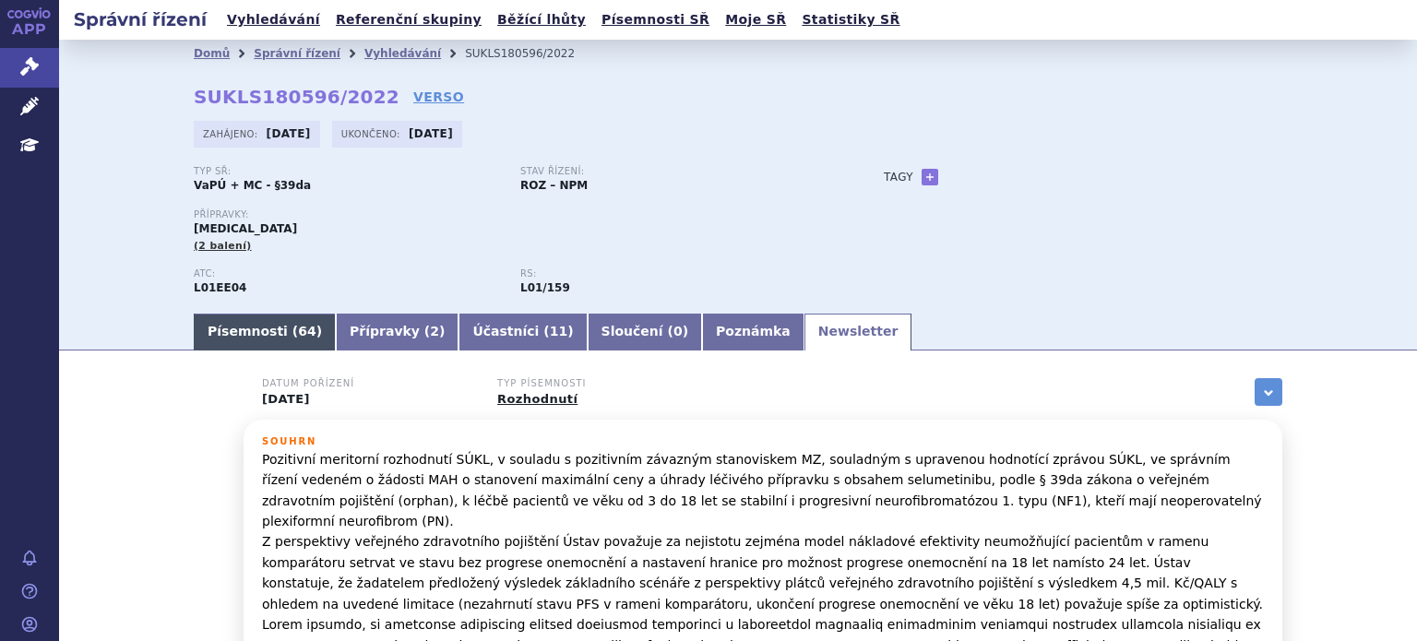
click at [255, 325] on link "Písemnosti ( 64 )" at bounding box center [265, 332] width 142 height 37
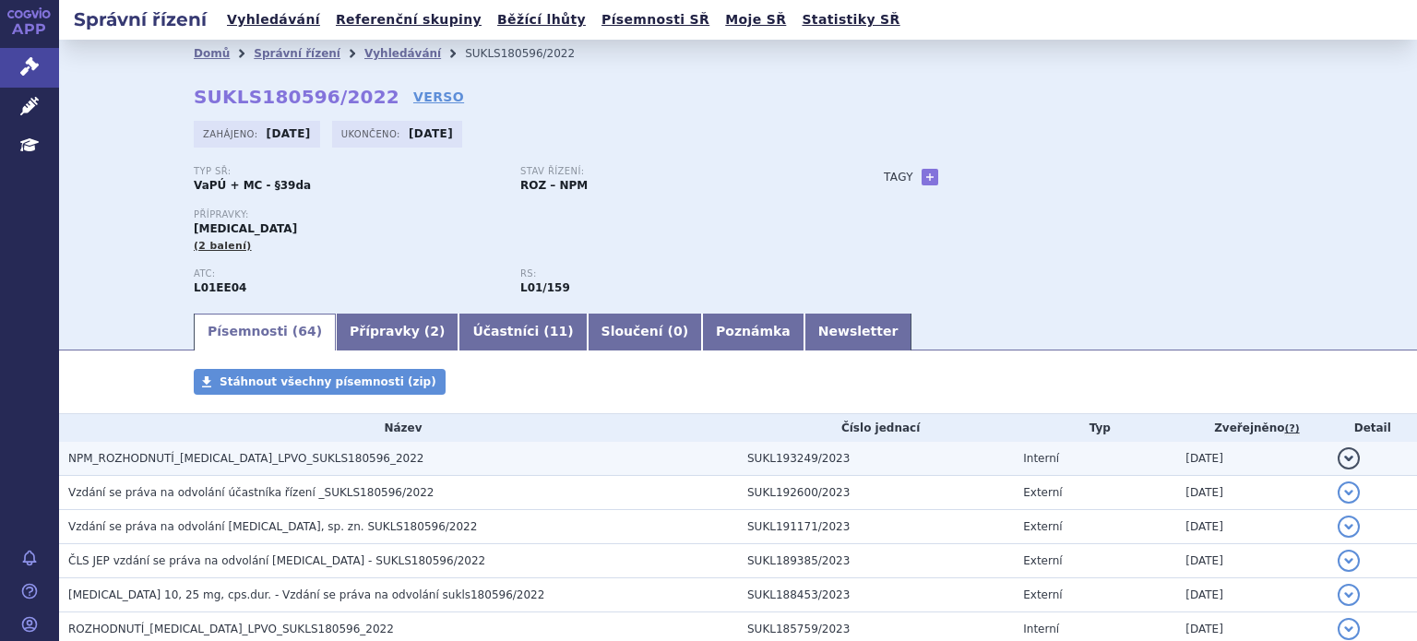
click at [232, 449] on td "NPM_ROZHODNUTÍ_KOSELUGO_LPVO_SUKLS180596_2022" at bounding box center [398, 459] width 679 height 34
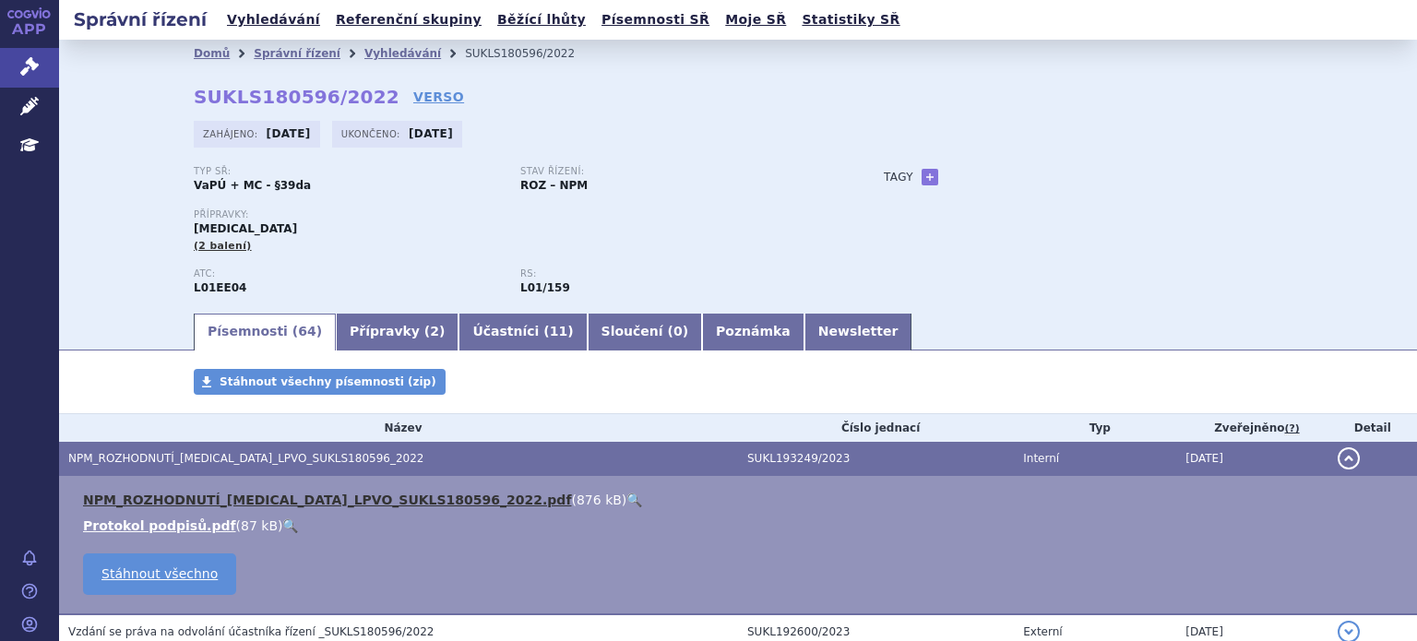
click at [286, 501] on link "NPM_ROZHODNUTÍ_KOSELUGO_LPVO_SUKLS180596_2022.pdf" at bounding box center [327, 500] width 488 height 15
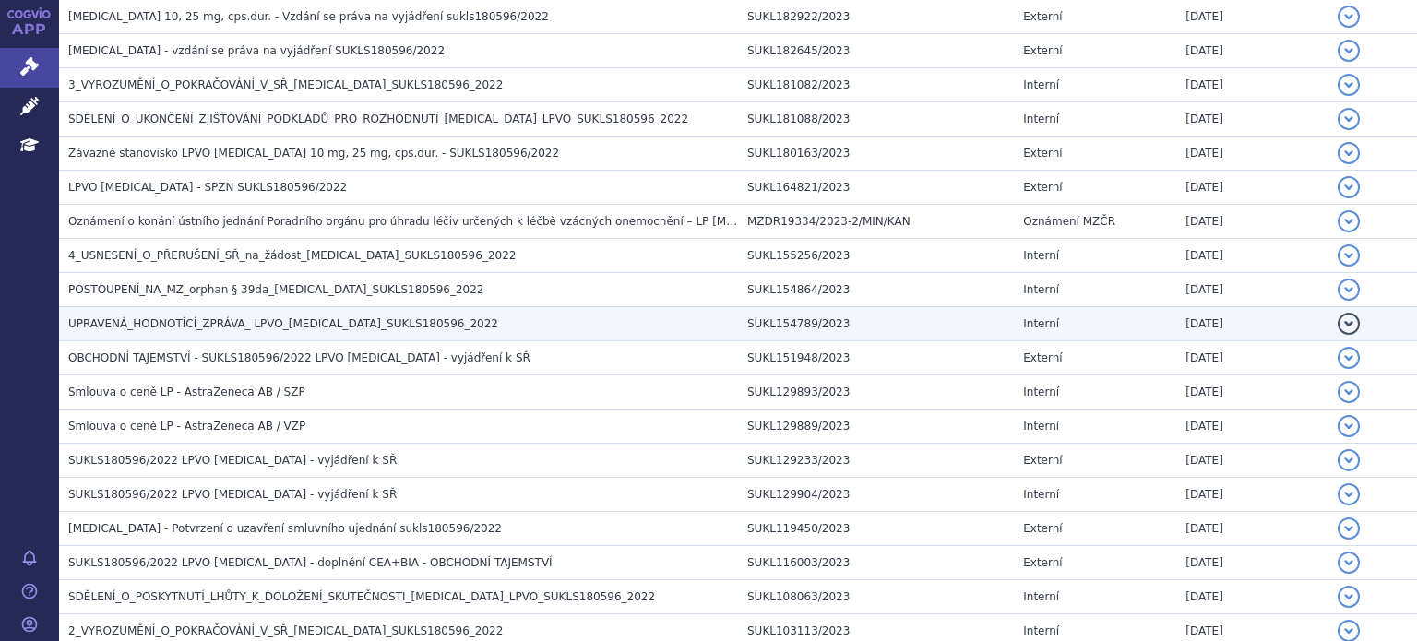
scroll to position [1432, 0]
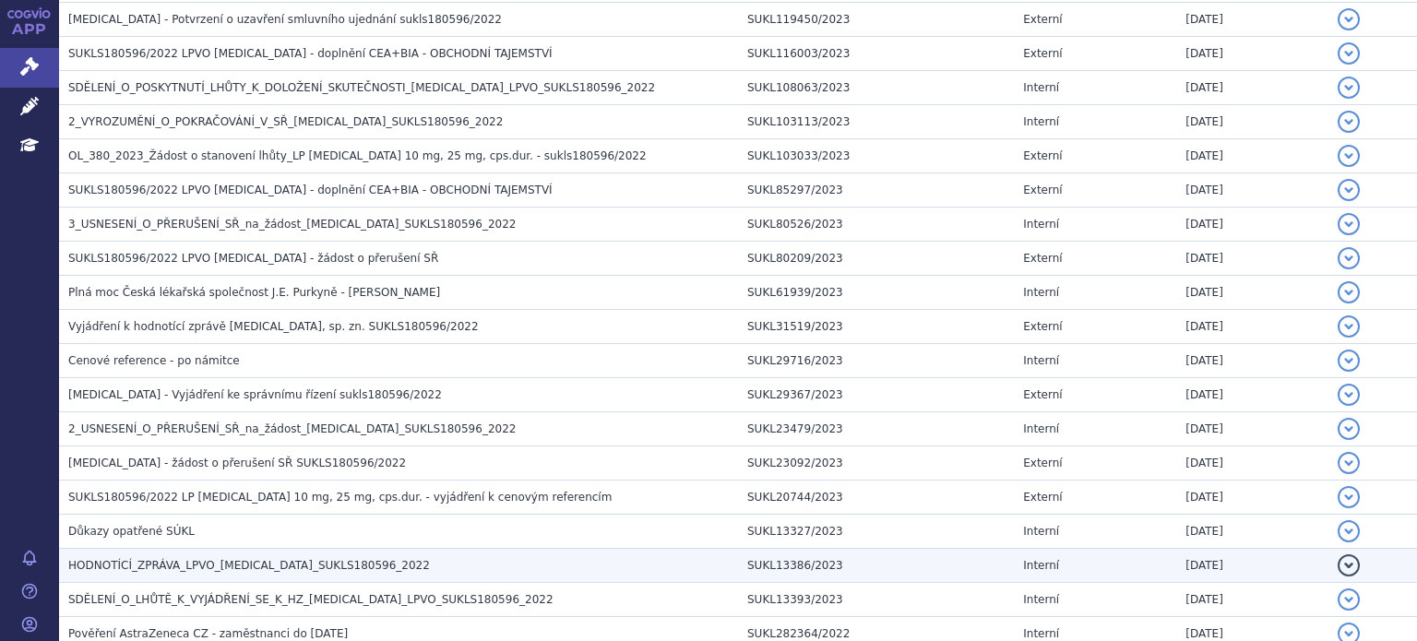
click at [199, 549] on td "HODNOTÍCÍ_ZPRÁVA_LPVO_KOSELUGO_SUKLS180596_2022" at bounding box center [398, 566] width 679 height 34
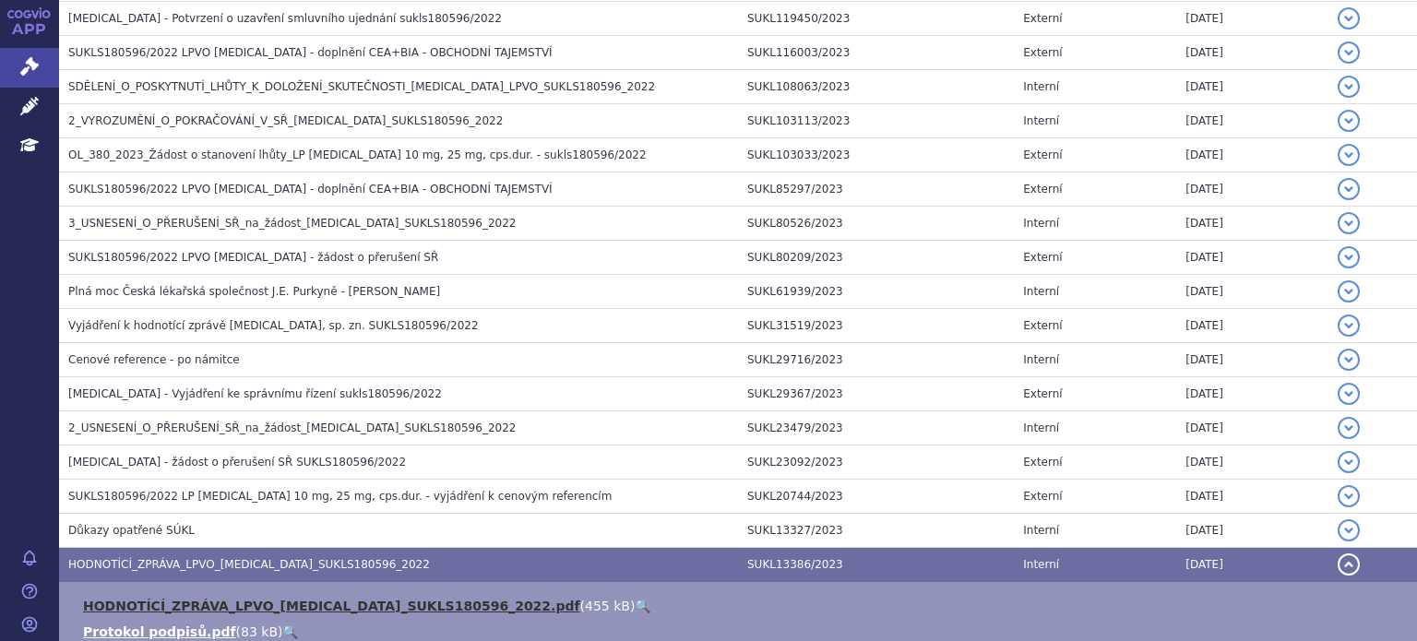
click at [307, 599] on link "HODNOTÍCÍ_ZPRÁVA_LPVO_KOSELUGO_SUKLS180596_2022.pdf" at bounding box center [331, 606] width 497 height 15
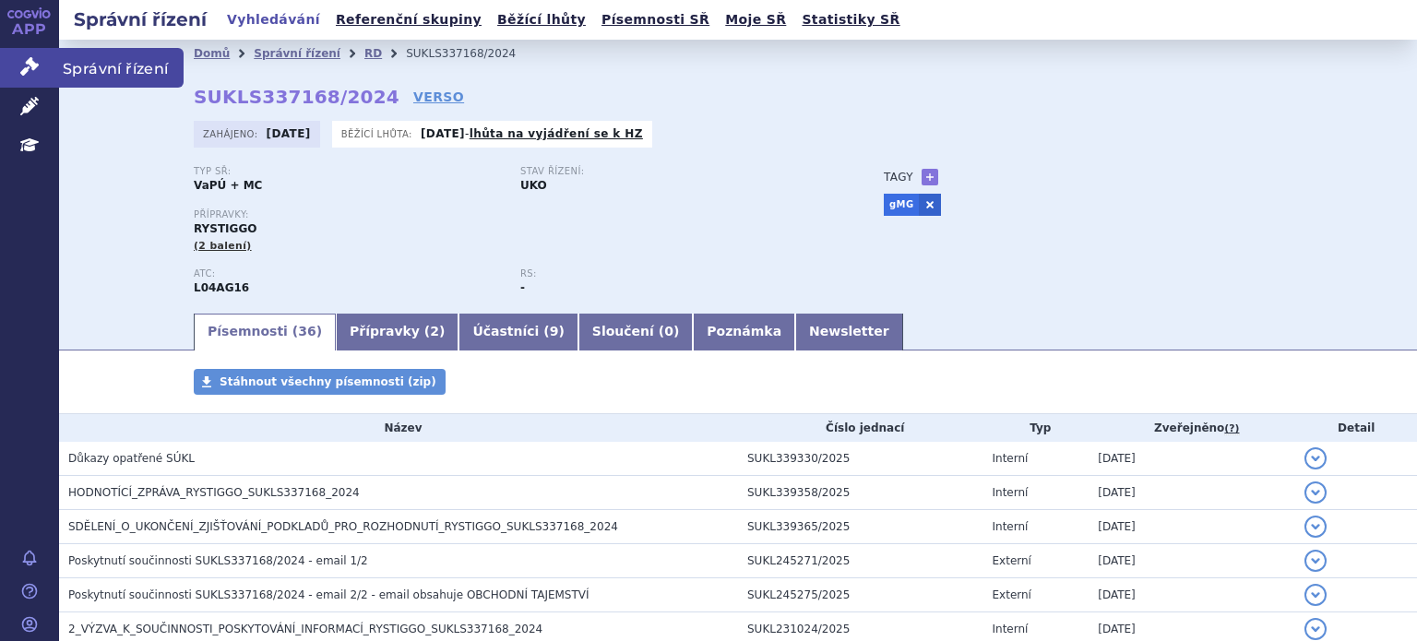
click at [40, 63] on link "Správní řízení" at bounding box center [29, 67] width 59 height 39
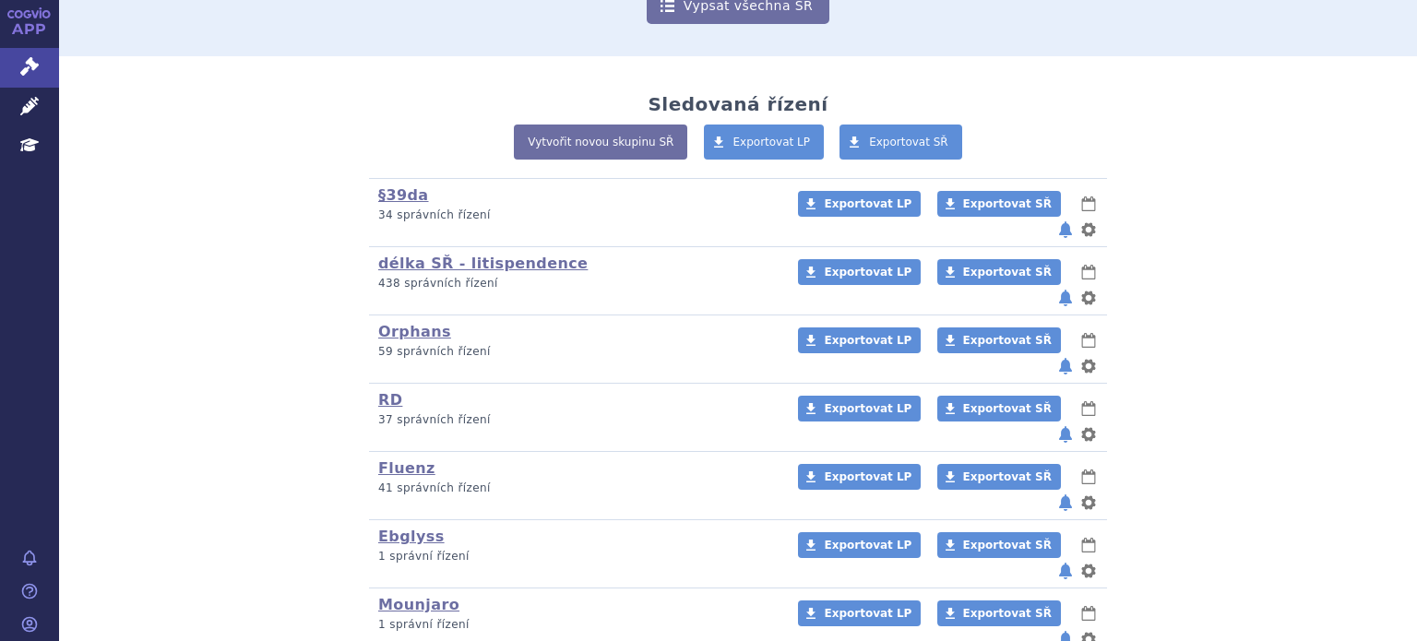
scroll to position [227, 0]
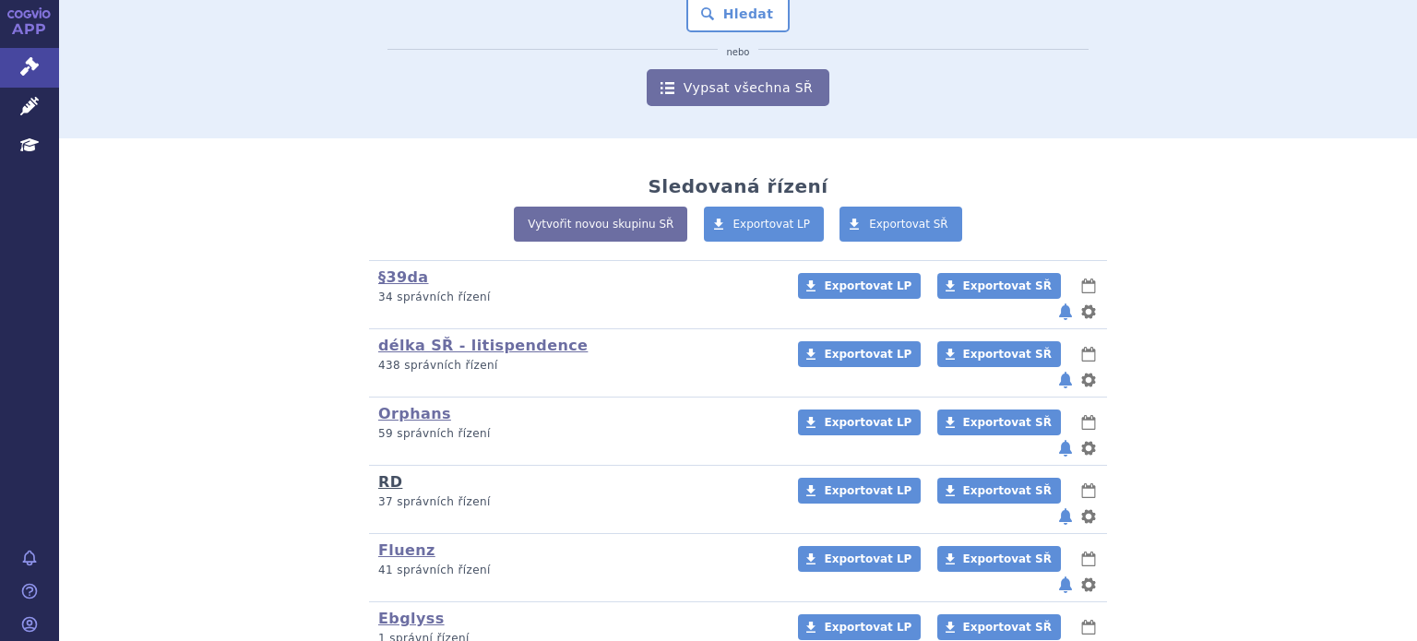
click at [382, 473] on link "RD" at bounding box center [390, 482] width 24 height 18
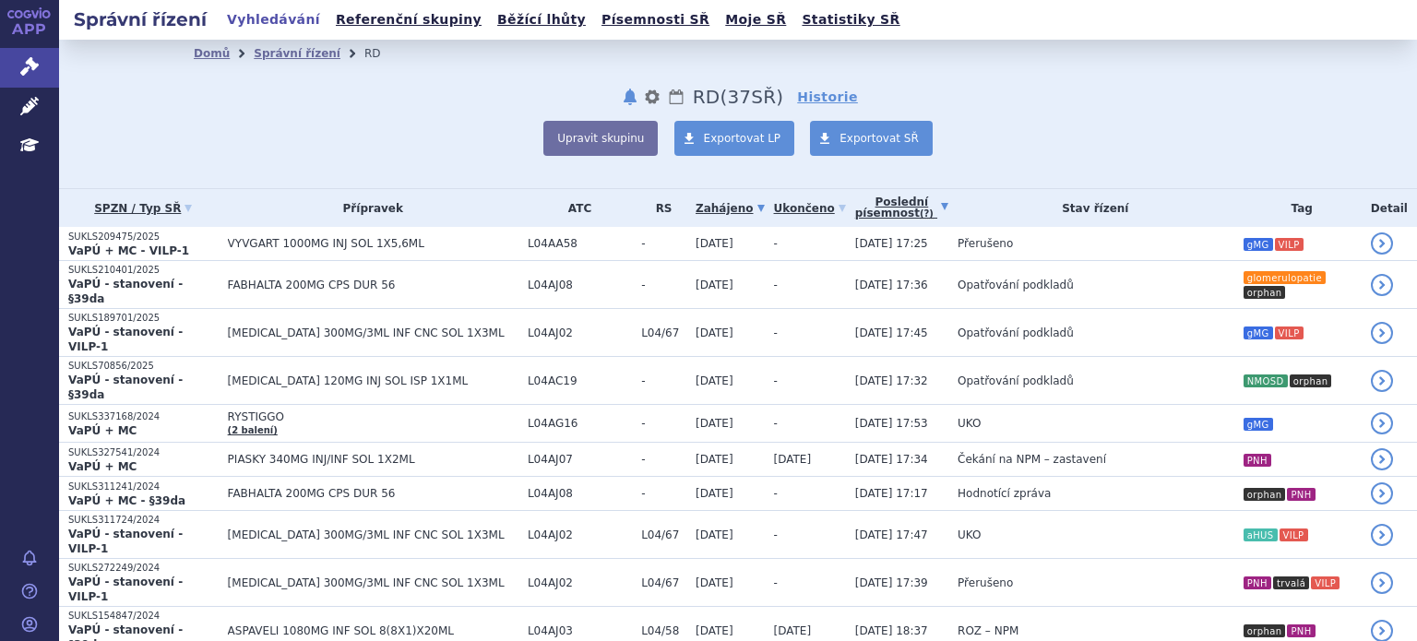
click at [855, 207] on link "Poslední písemnost (?)" at bounding box center [901, 208] width 93 height 38
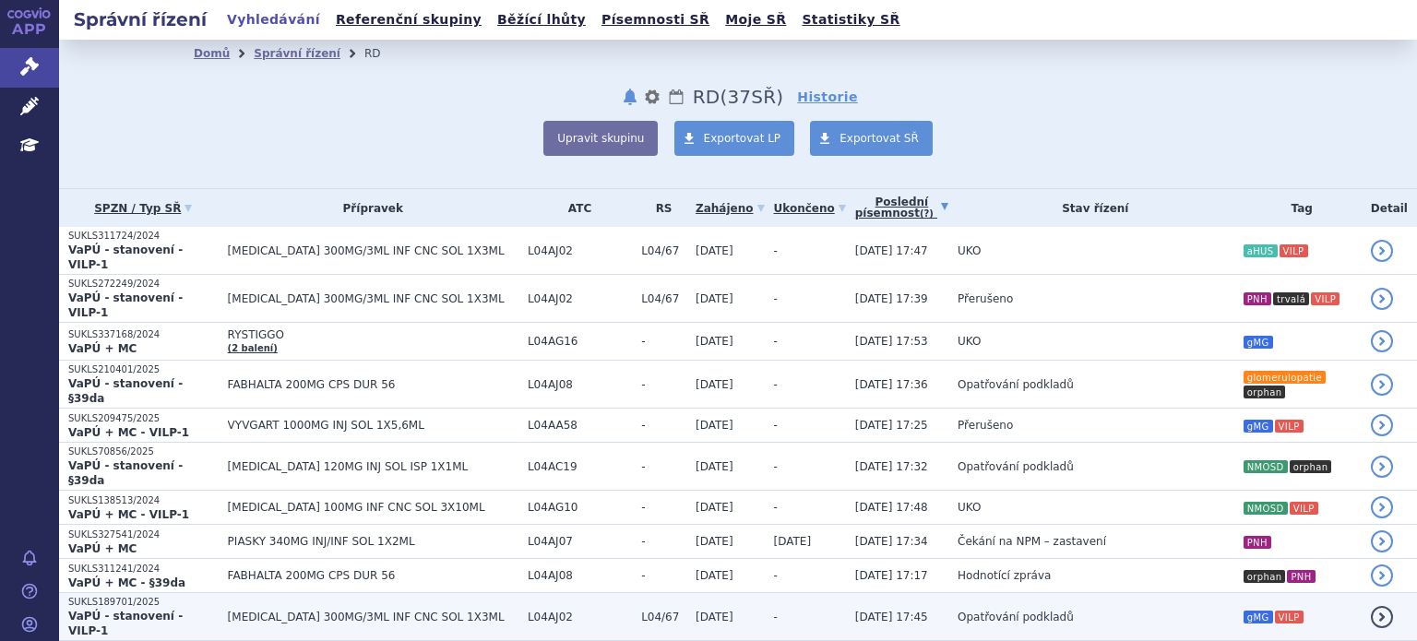
click at [957, 611] on span "Opatřování podkladů" at bounding box center [1015, 617] width 116 height 13
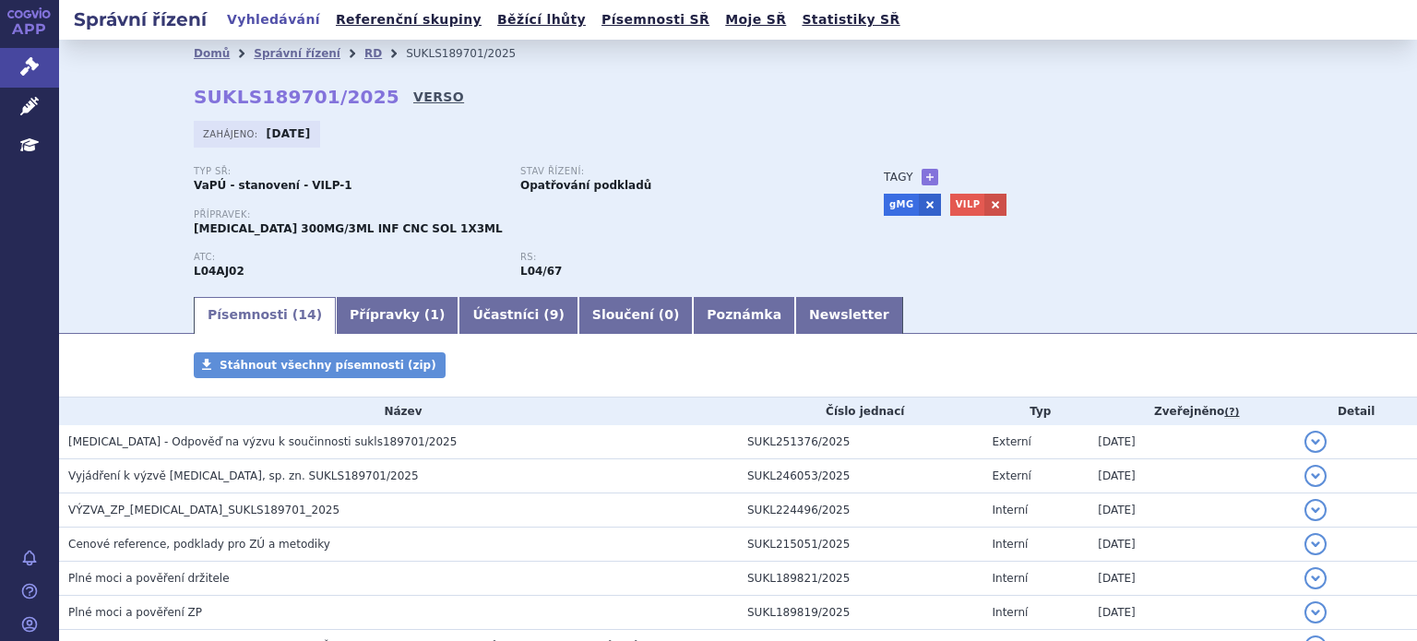
click at [413, 92] on link "VERSO" at bounding box center [438, 97] width 51 height 18
click at [413, 93] on link "VERSO" at bounding box center [438, 97] width 51 height 18
